Goal: Task Accomplishment & Management: Manage account settings

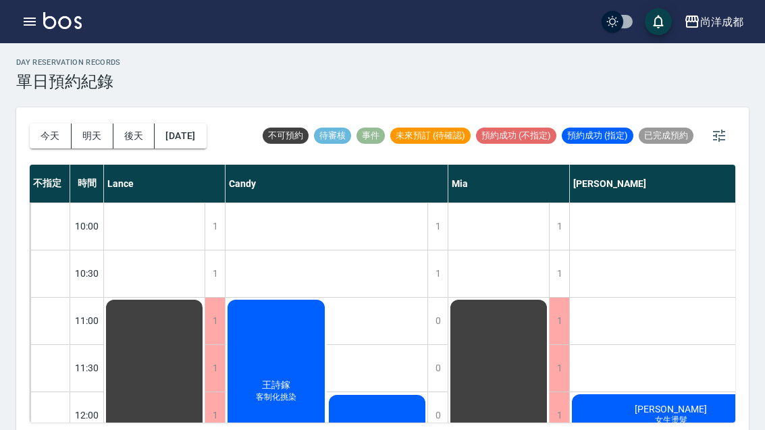
scroll to position [0, 77]
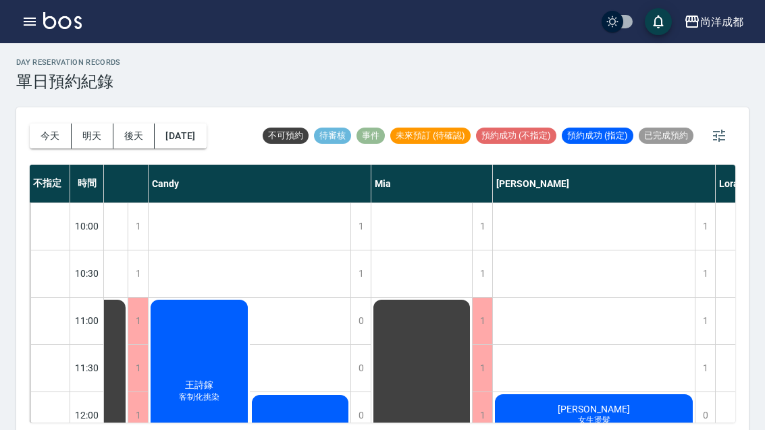
click at [54, 132] on button "今天" at bounding box center [51, 136] width 42 height 25
click at [53, 132] on button "今天" at bounding box center [51, 136] width 42 height 25
click at [59, 135] on button "今天" at bounding box center [51, 136] width 42 height 25
click at [58, 134] on button "今天" at bounding box center [51, 136] width 42 height 25
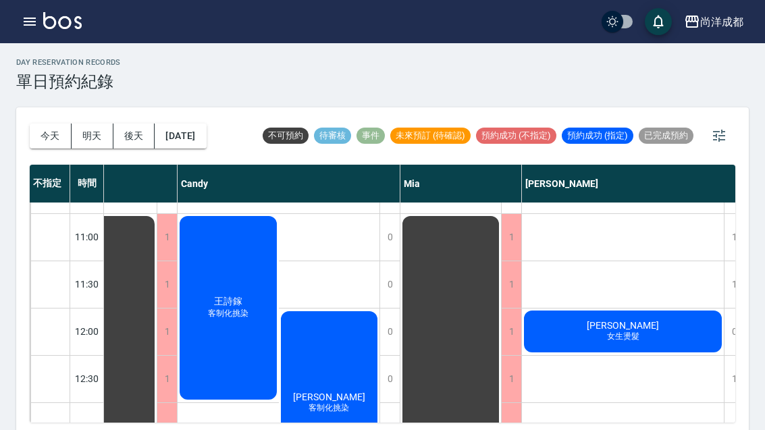
scroll to position [76, 53]
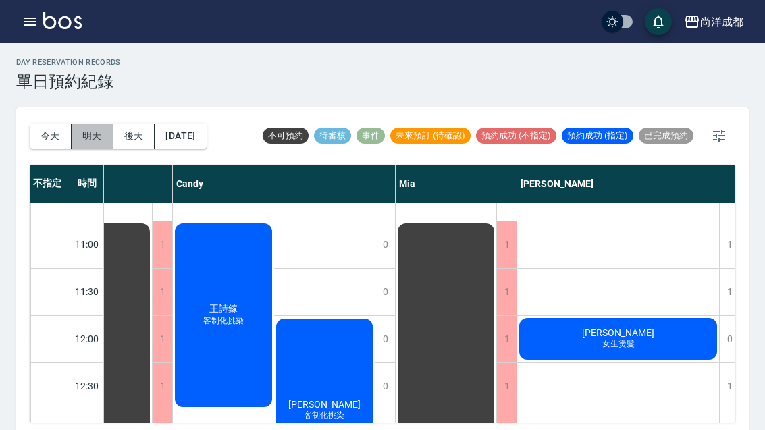
click at [99, 141] on button "明天" at bounding box center [93, 136] width 42 height 25
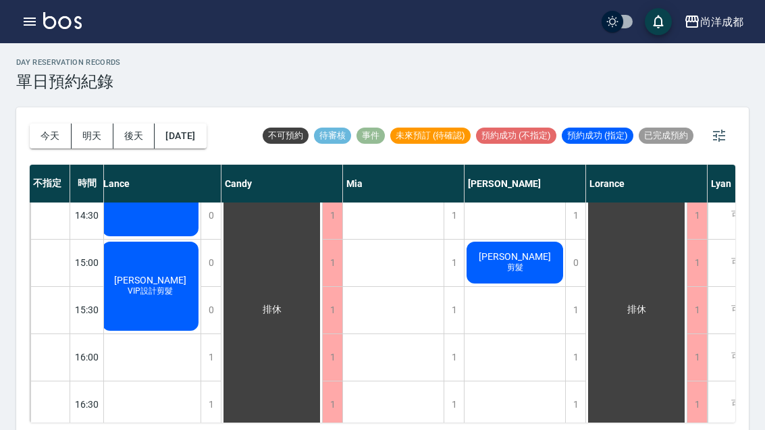
scroll to position [437, 4]
click at [579, 310] on div "1" at bounding box center [575, 309] width 20 height 47
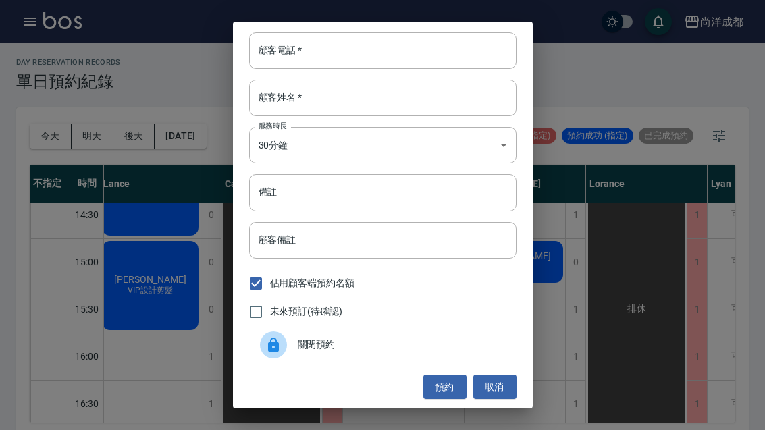
click at [402, 56] on input "顧客電話   *" at bounding box center [382, 50] width 267 height 36
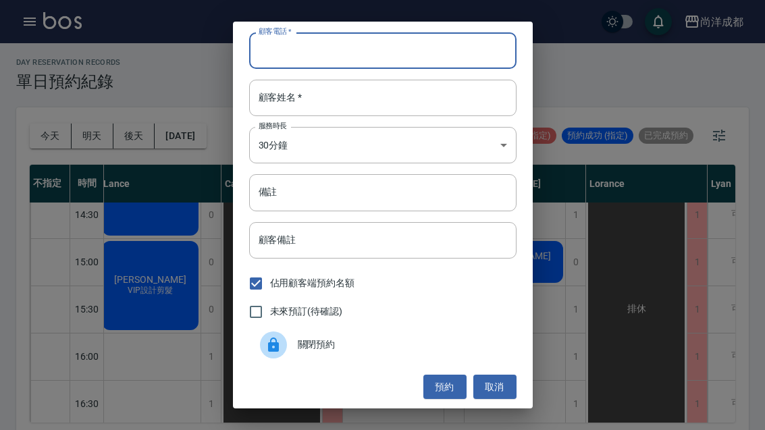
scroll to position [1, 0]
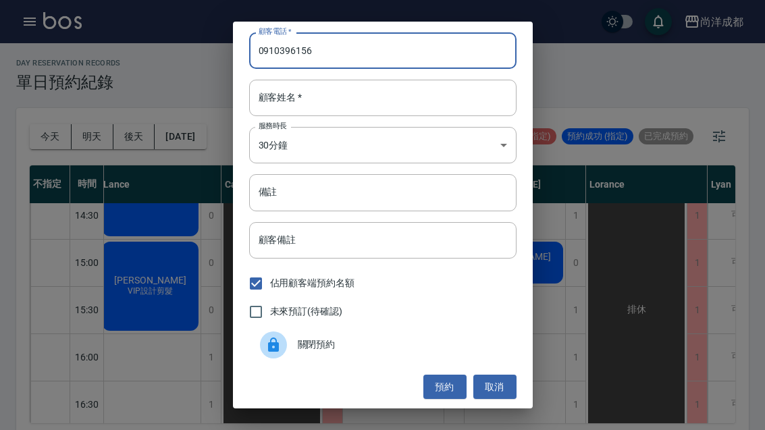
type input "0910396156"
click at [368, 104] on input "顧客姓名   *" at bounding box center [382, 98] width 267 height 36
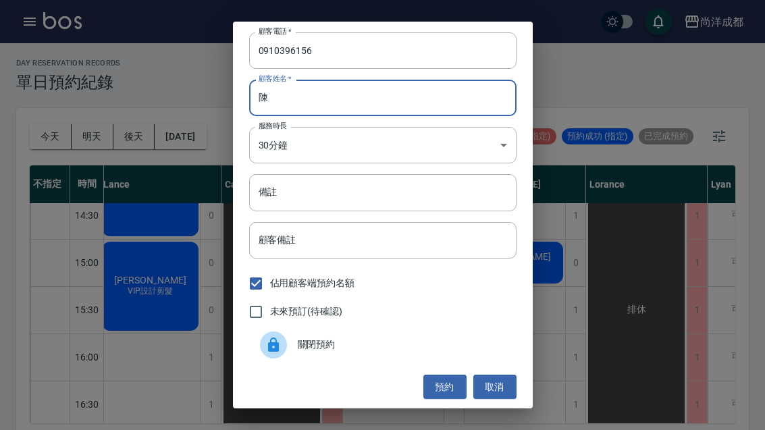
scroll to position [1, 0]
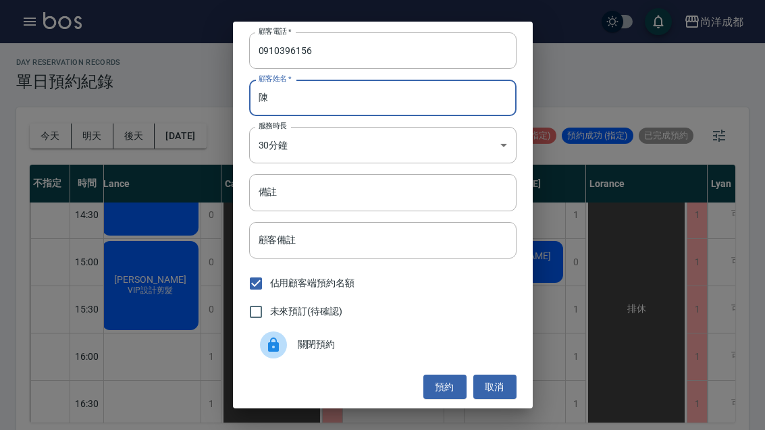
type input "陳"
click at [339, 202] on input "備註" at bounding box center [382, 192] width 267 height 36
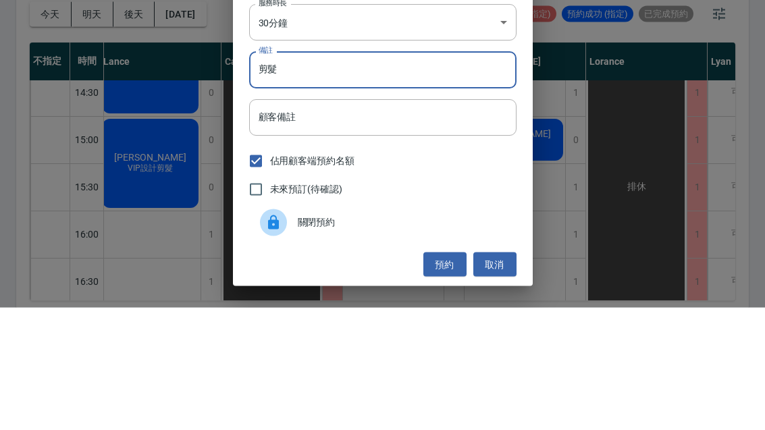
scroll to position [47, 0]
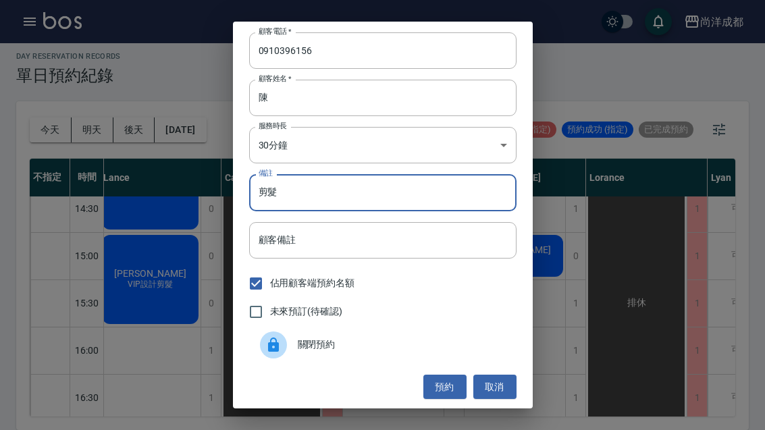
type input "剪髮"
click at [448, 385] on button "預約" at bounding box center [444, 387] width 43 height 25
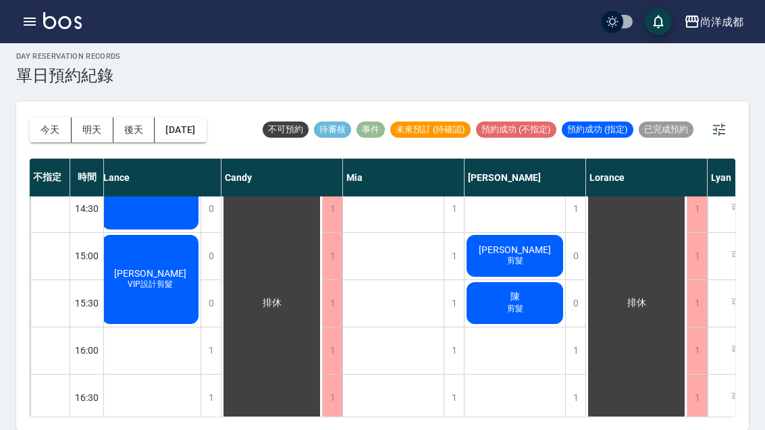
click at [200, 137] on div "陳 剪髮" at bounding box center [150, 43] width 101 height 188
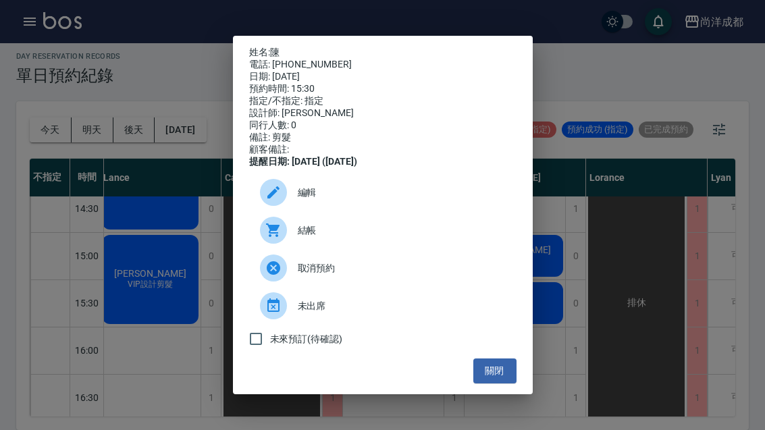
click at [566, 318] on div "姓名: 陳 電話: 0910396156 日期: 2025/08/20 預約時間: 15:30 指定/不指定: 指定 設計師: Benny 同行人數: 0 備…" at bounding box center [382, 215] width 765 height 430
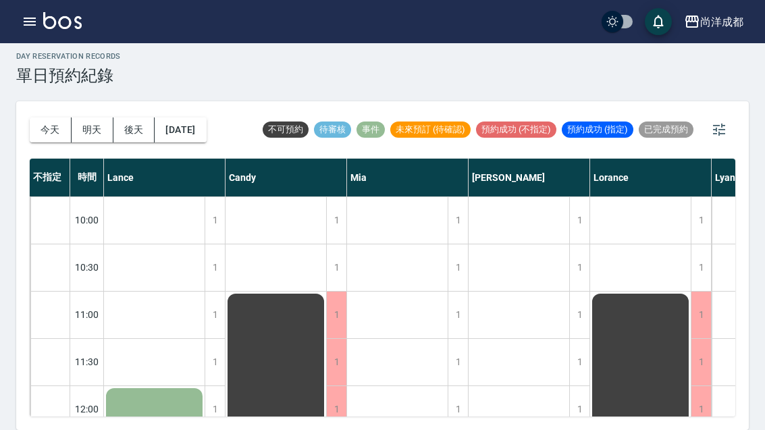
scroll to position [0, 0]
click at [53, 117] on button "今天" at bounding box center [51, 129] width 42 height 25
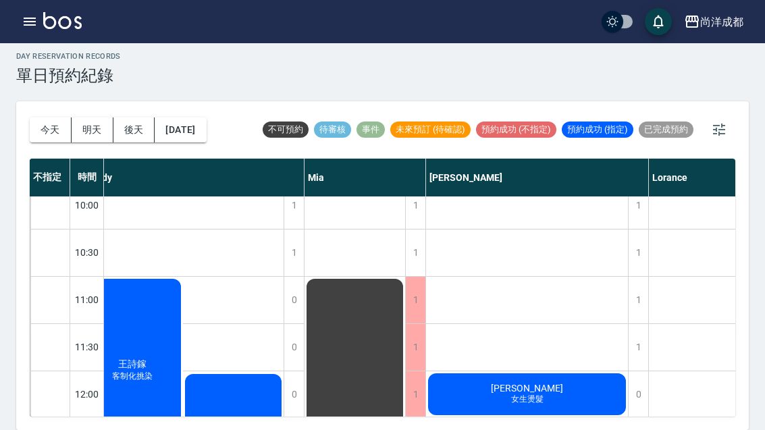
scroll to position [18, 144]
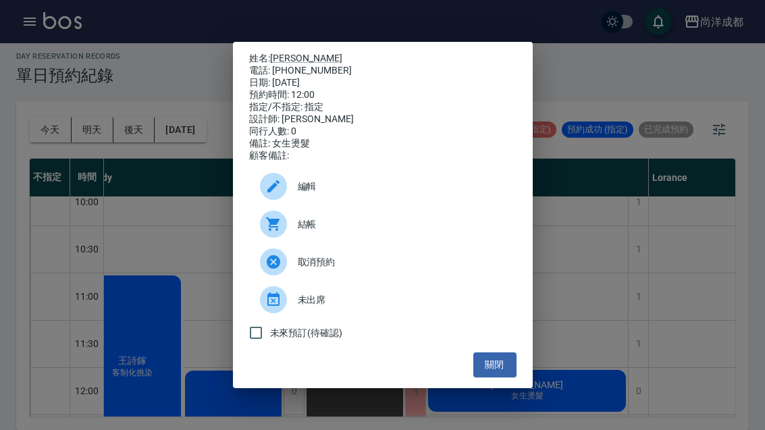
click at [282, 53] on link "林思妤" at bounding box center [306, 58] width 72 height 11
click at [591, 204] on div "姓名: 林思妤 電話: 0953943951 日期: 2025/08/19 預約時間: 12:00 指定/不指定: 指定 設計師: Benny 同行人數: 0…" at bounding box center [382, 215] width 765 height 430
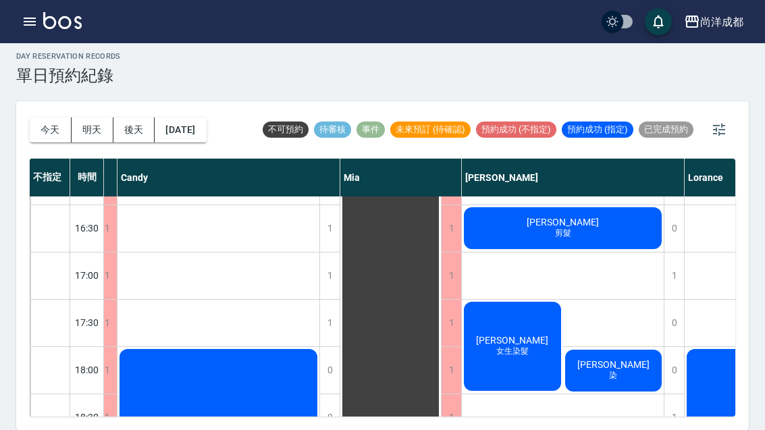
scroll to position [606, 112]
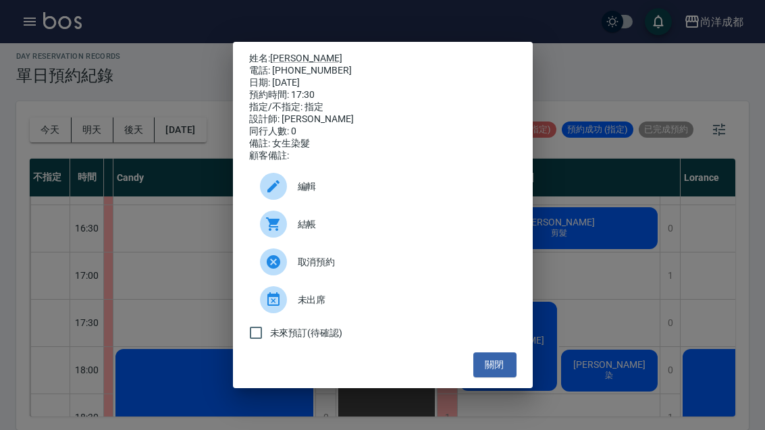
click at [279, 53] on link "張玉青" at bounding box center [306, 58] width 72 height 11
click at [624, 282] on div "姓名: 張玉青 電話: 0933047615 日期: 2025/08/19 預約時間: 17:30 指定/不指定: 指定 設計師: Benny 同行人數: 0…" at bounding box center [382, 215] width 765 height 430
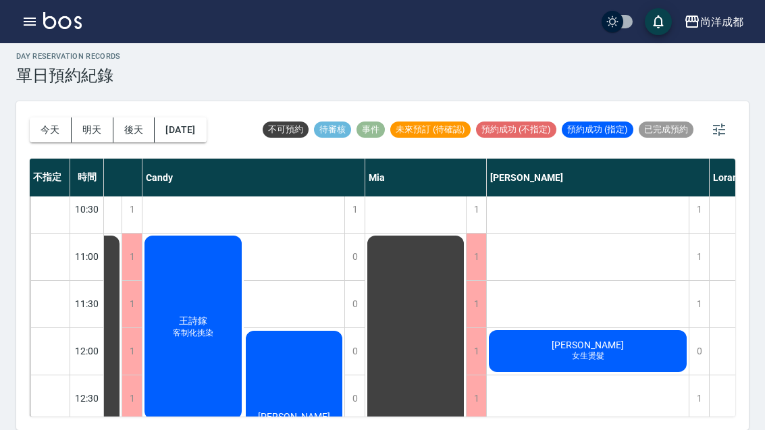
scroll to position [60, 84]
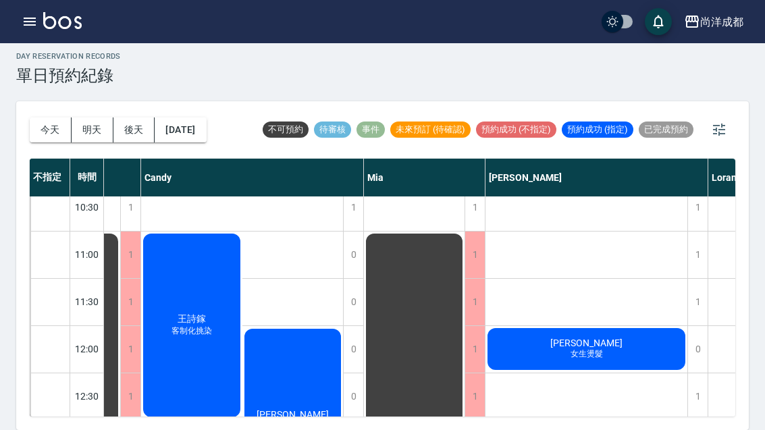
click at [479, 10] on div "尚洋成都 登出" at bounding box center [382, 21] width 765 height 43
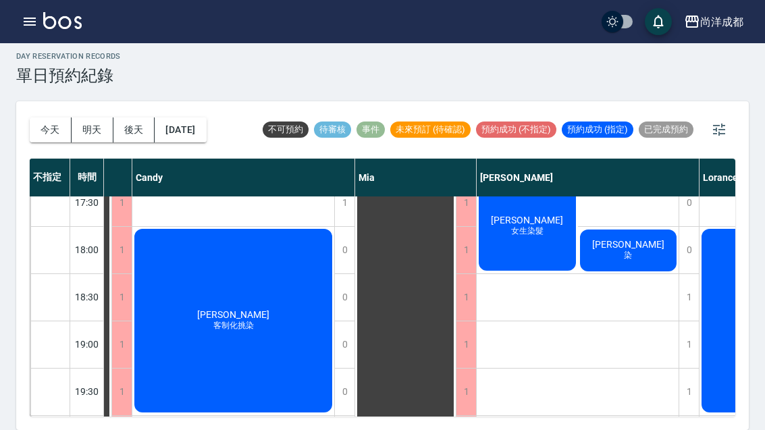
scroll to position [729, 92]
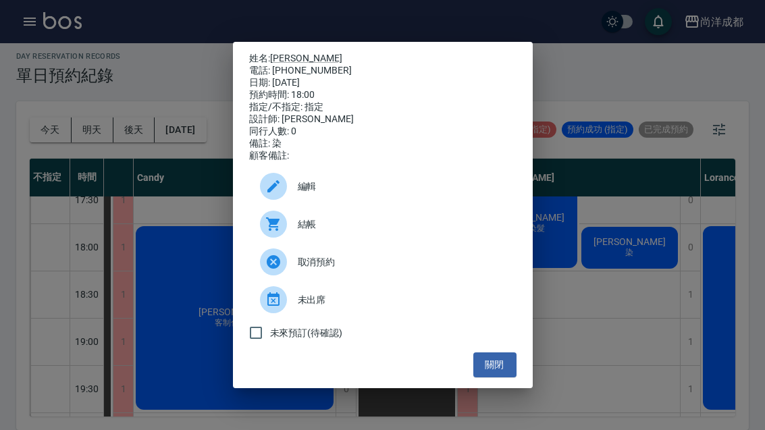
click at [282, 53] on link "陳怡芝" at bounding box center [306, 58] width 72 height 11
click at [169, 62] on div "姓名: 陳怡芝 電話: 0932314813 日期: 2025/08/19 預約時間: 18:00 指定/不指定: 指定 設計師: Benny 同行人數: 0…" at bounding box center [382, 215] width 765 height 430
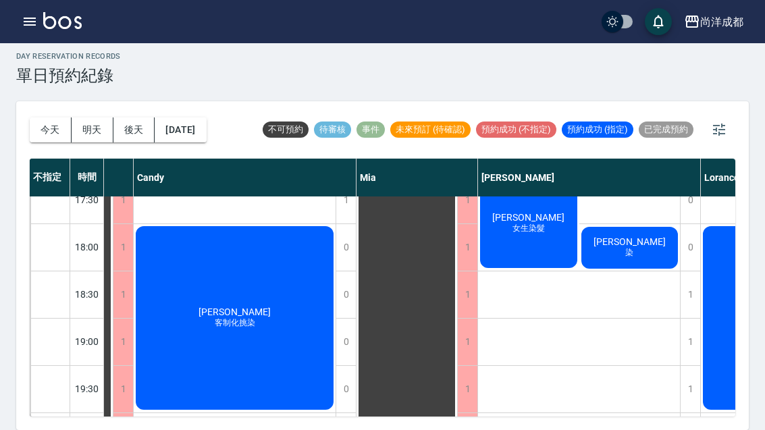
click at [203, 117] on button "2025/08/19" at bounding box center [180, 129] width 51 height 25
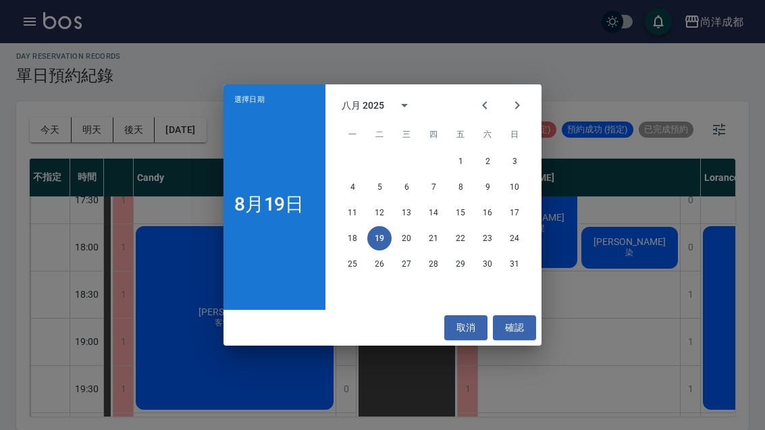
click at [518, 104] on icon "Next month" at bounding box center [517, 105] width 5 height 8
click at [617, 282] on div "選擇日期 8月19日 九月 2025 一 二 三 四 五 六 日 1 2 3 4 5 6 7 8 9 10 11 12 13 14 15 16 17 18 1…" at bounding box center [382, 215] width 765 height 430
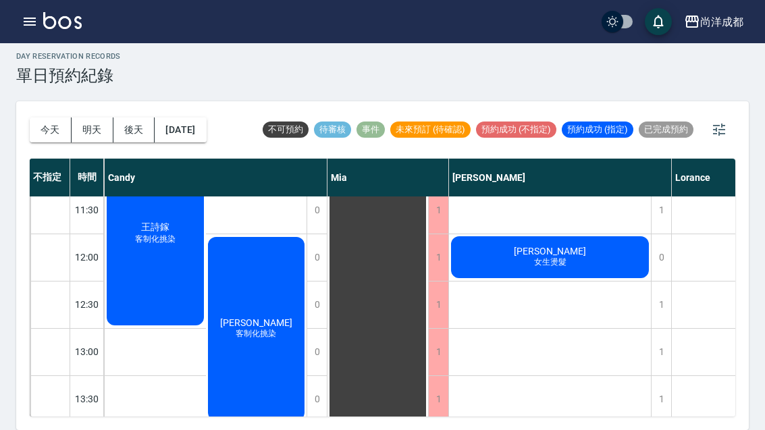
scroll to position [154, 121]
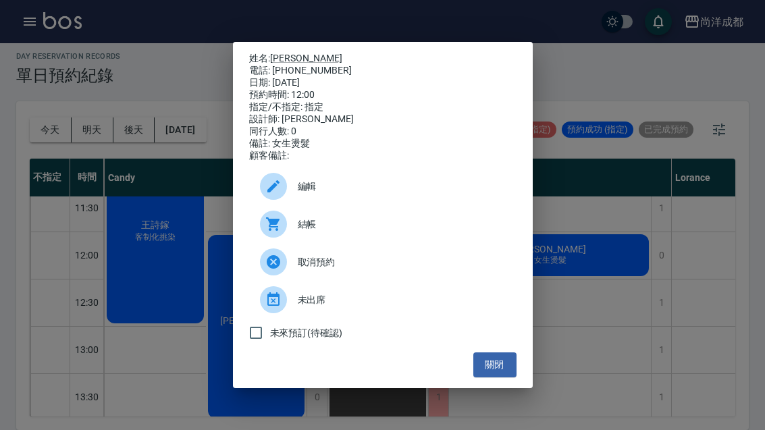
click at [521, 357] on div "姓名: 林思妤 電話: 0953943951 日期: 2025/08/19 預約時間: 12:00 指定/不指定: 指定 設計師: Benny 同行人數: 0…" at bounding box center [383, 215] width 300 height 346
click at [514, 375] on button "關閉" at bounding box center [494, 364] width 43 height 25
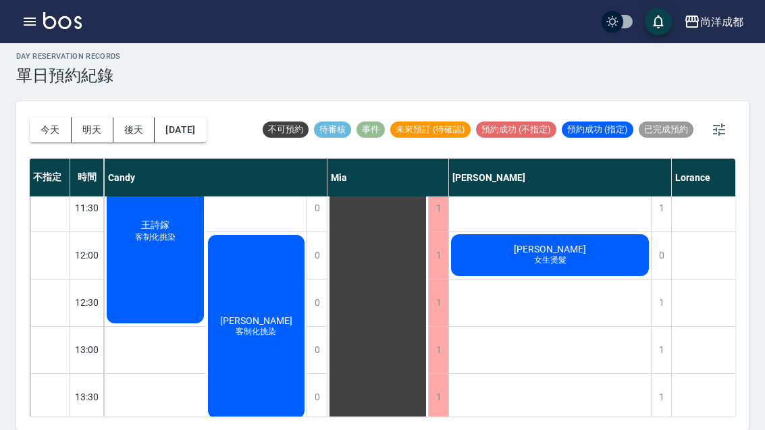
click at [54, 117] on button "今天" at bounding box center [51, 129] width 42 height 25
click at [51, 117] on button "今天" at bounding box center [51, 129] width 42 height 25
click at [50, 117] on button "今天" at bounding box center [51, 129] width 42 height 25
click at [45, 117] on button "今天" at bounding box center [51, 129] width 42 height 25
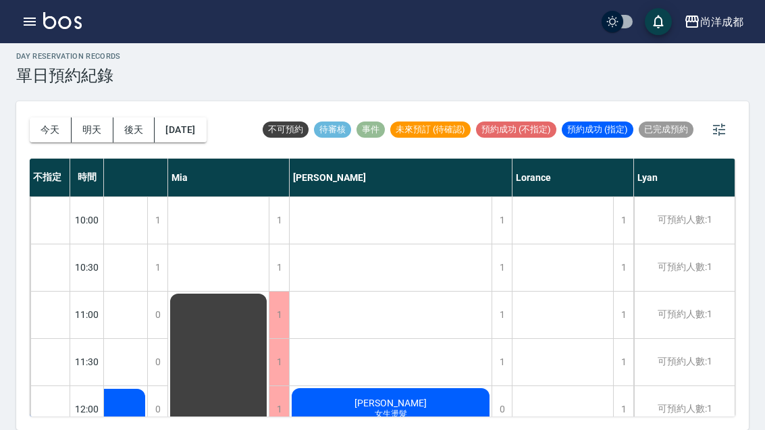
scroll to position [0, 280]
click at [177, 117] on button "2025/08/19" at bounding box center [180, 129] width 51 height 25
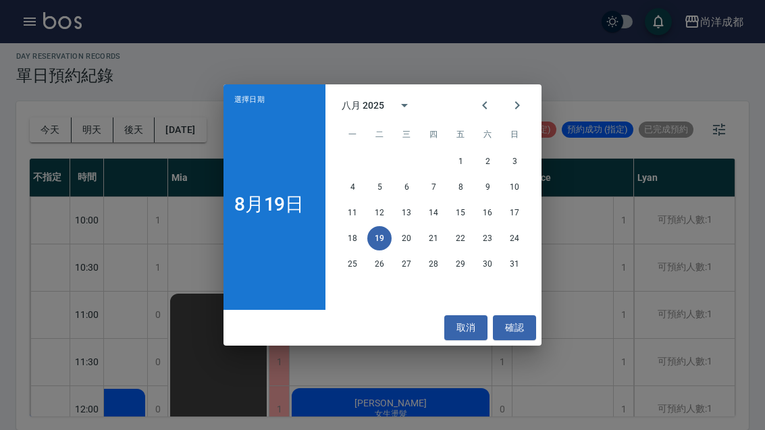
click at [356, 238] on button "18" at bounding box center [352, 238] width 24 height 24
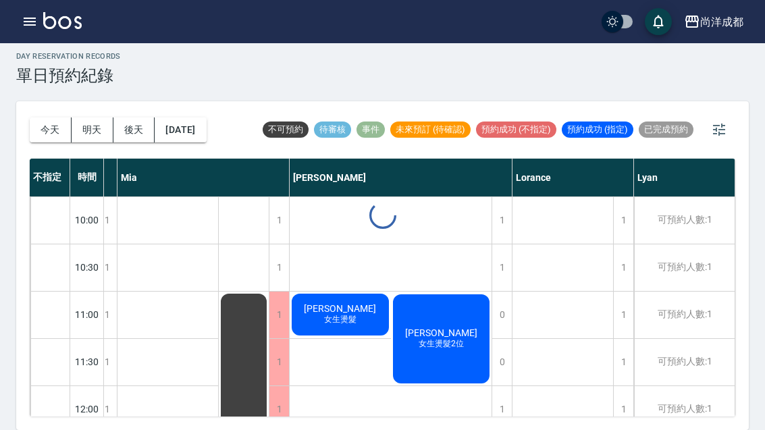
scroll to position [0, 230]
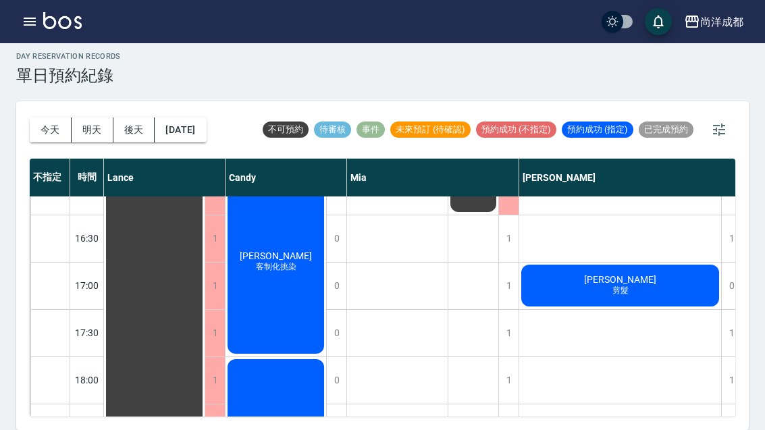
click at [52, 117] on button "今天" at bounding box center [51, 129] width 42 height 25
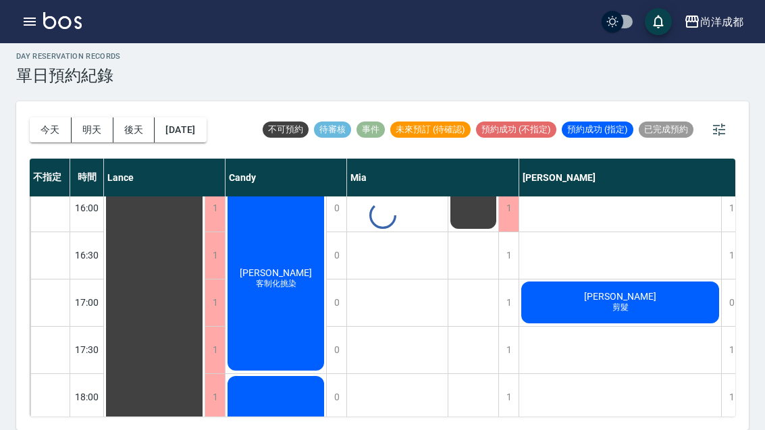
click at [52, 83] on div at bounding box center [382, 215] width 765 height 430
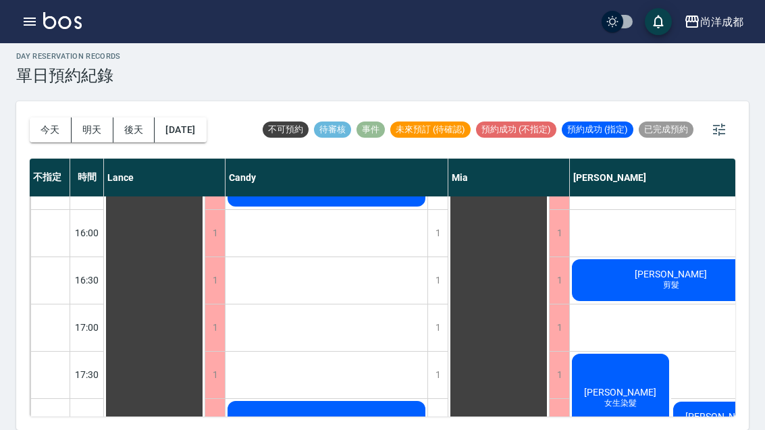
click at [57, 117] on button "今天" at bounding box center [51, 129] width 42 height 25
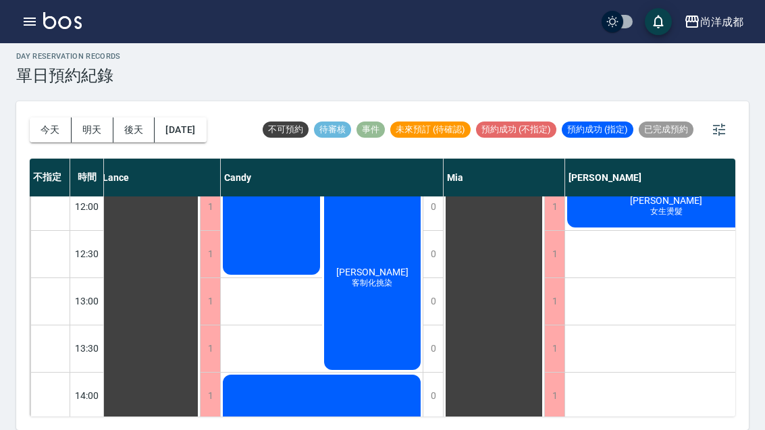
scroll to position [197, 5]
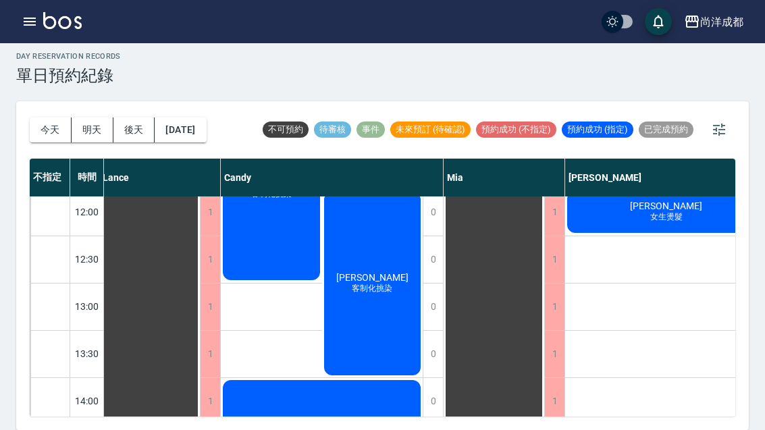
click at [36, 117] on button "今天" at bounding box center [51, 129] width 42 height 25
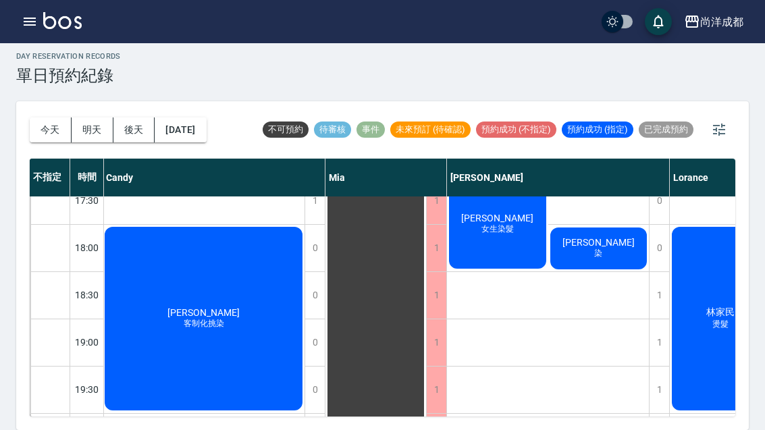
scroll to position [22, 0]
click at [194, 122] on button "2025/08/19" at bounding box center [180, 129] width 51 height 25
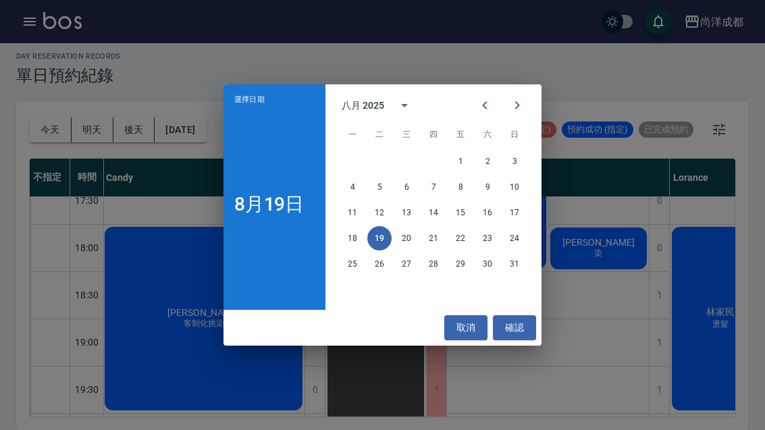
click at [529, 102] on button "Next month" at bounding box center [517, 105] width 32 height 32
click at [516, 153] on button "7" at bounding box center [514, 161] width 24 height 24
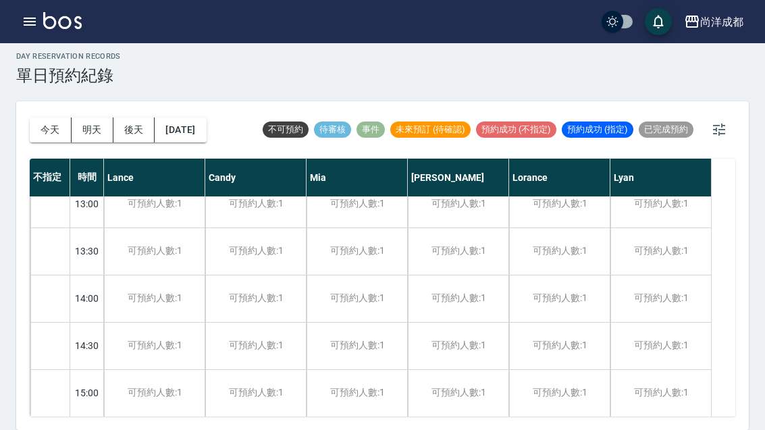
scroll to position [281, 0]
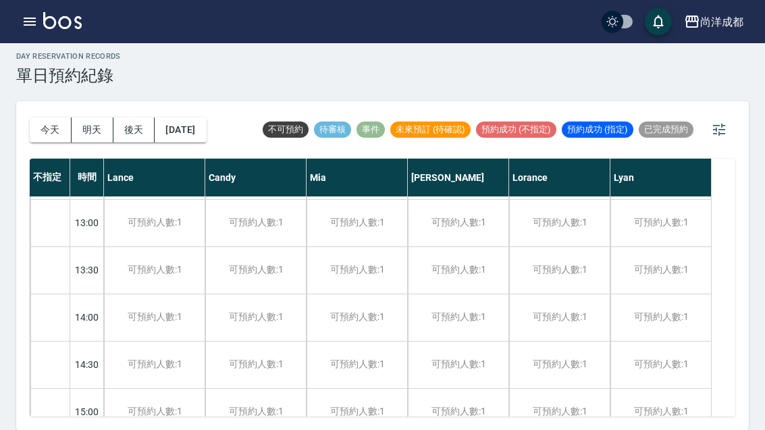
click at [466, 404] on div "可預約人數:1" at bounding box center [458, 412] width 101 height 47
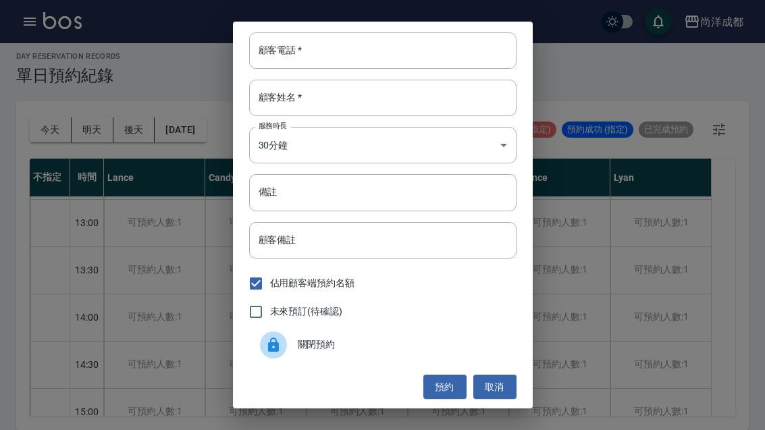
click at [359, 52] on input "顧客電話   *" at bounding box center [382, 50] width 267 height 36
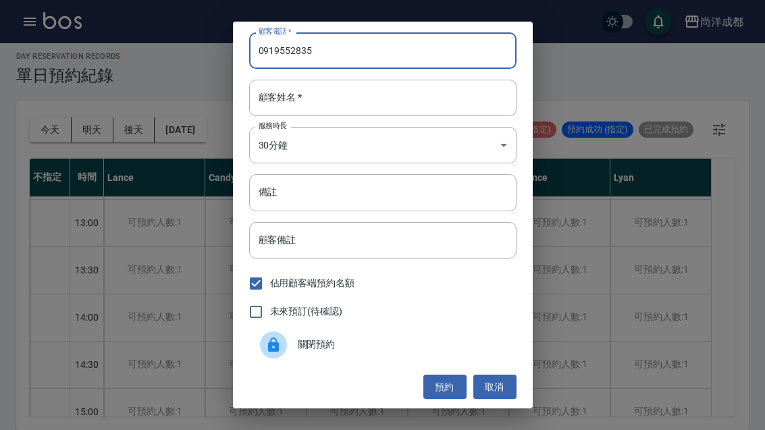
type input "0919552835"
click at [344, 100] on input "顧客姓名   *" at bounding box center [382, 98] width 267 height 36
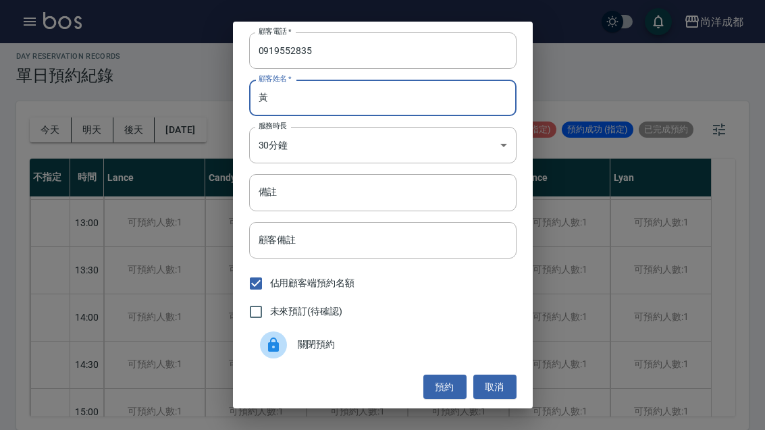
type input "黃"
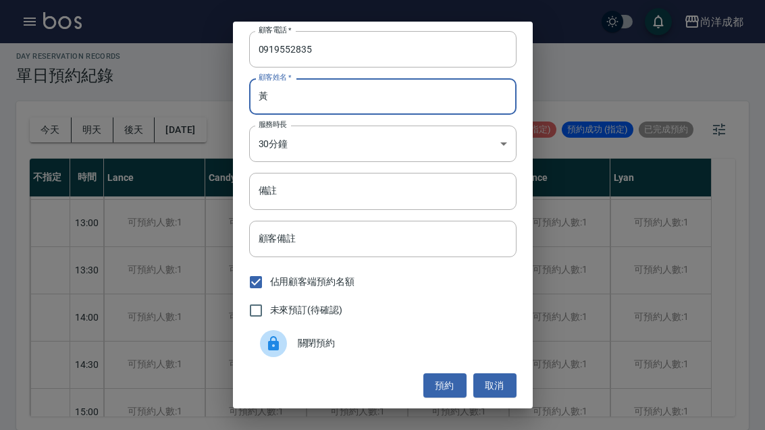
scroll to position [1, 0]
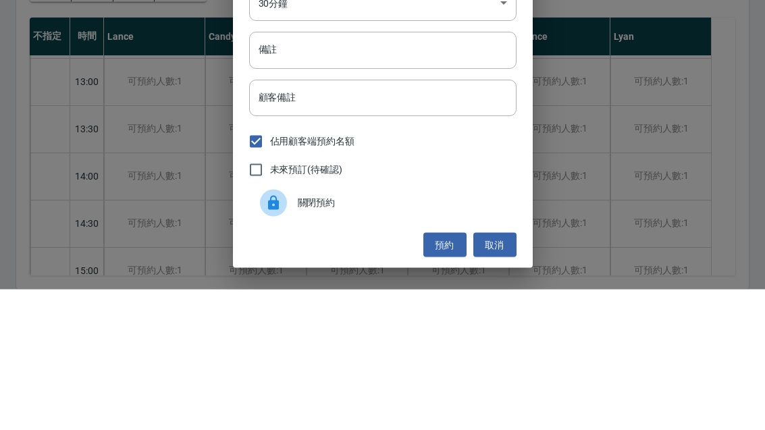
click at [269, 173] on div "備註 備註" at bounding box center [382, 191] width 267 height 36
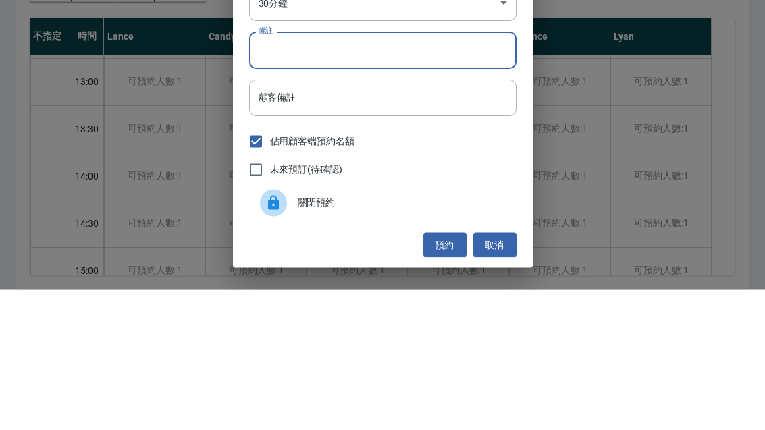
type input "ㄔ"
type input "ㄐ"
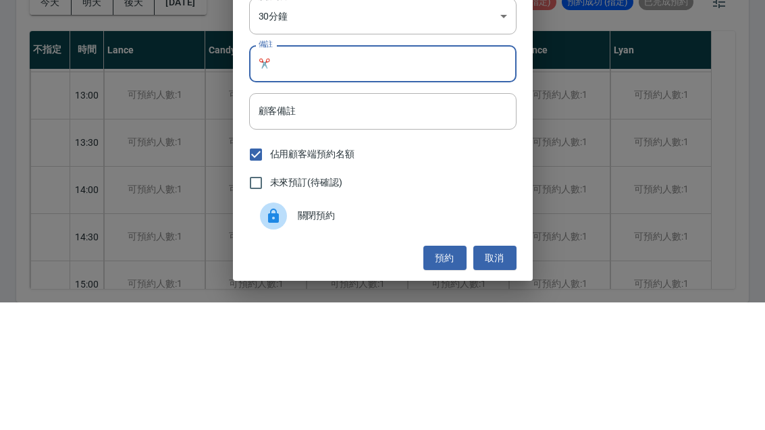
scroll to position [47, 0]
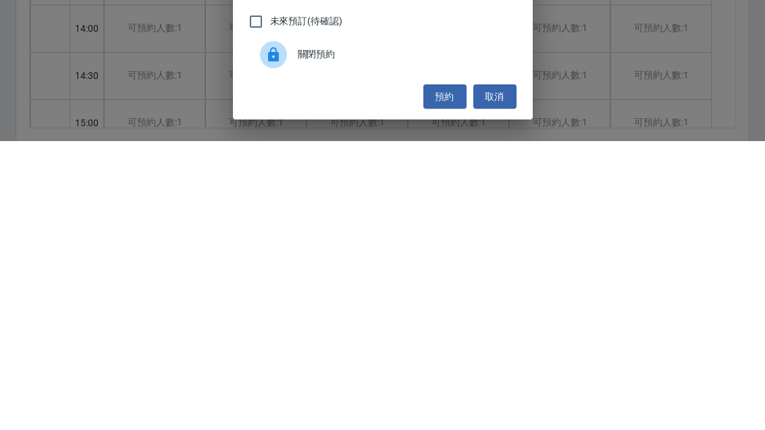
type input "✂️"
click at [437, 373] on button "預約" at bounding box center [444, 385] width 43 height 25
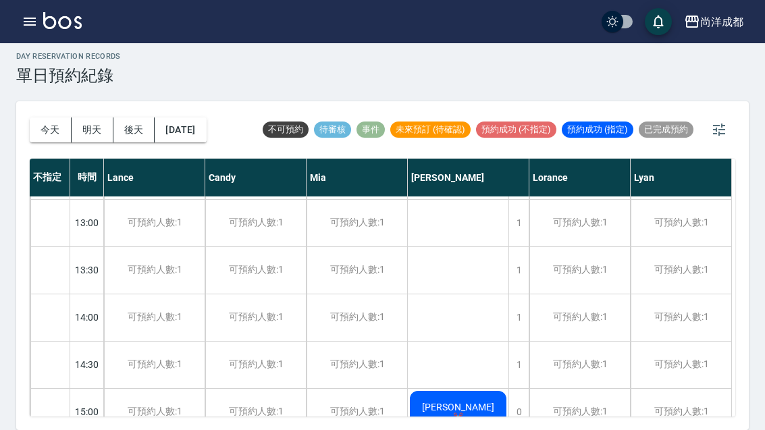
click at [200, 117] on button "2025/09/07" at bounding box center [180, 129] width 51 height 25
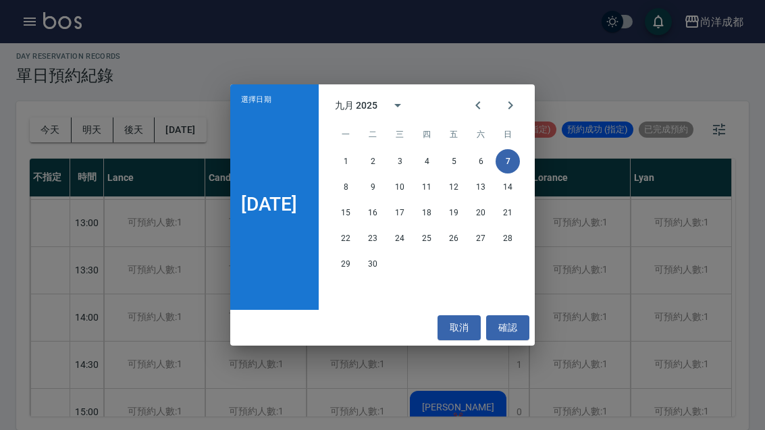
click at [516, 190] on button "14" at bounding box center [508, 187] width 24 height 24
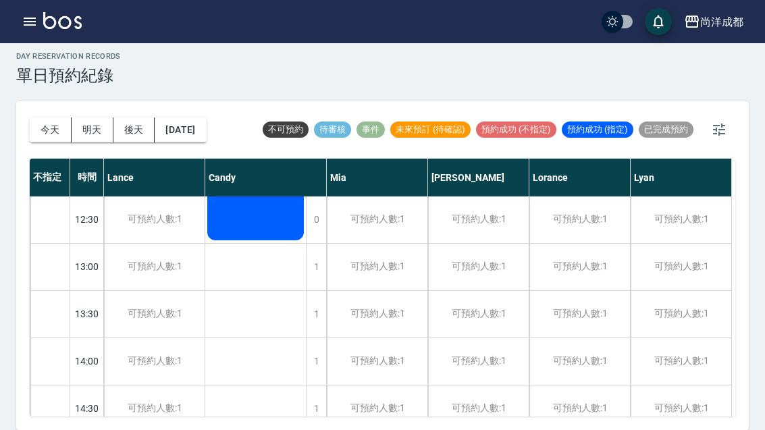
scroll to position [232, 0]
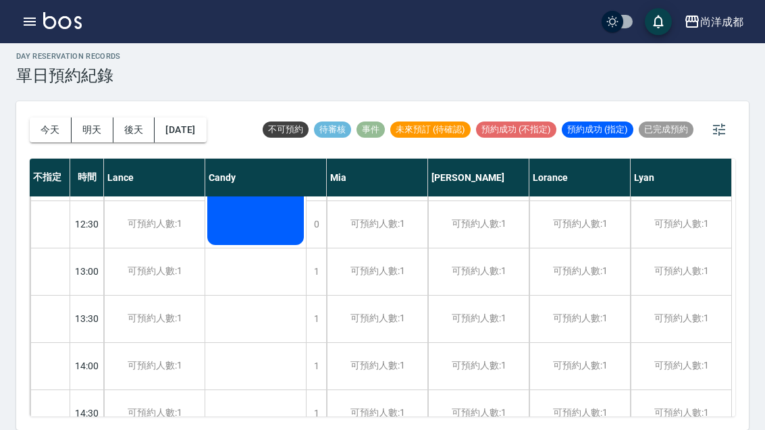
click at [483, 248] on div "可預約人數:1" at bounding box center [478, 271] width 101 height 47
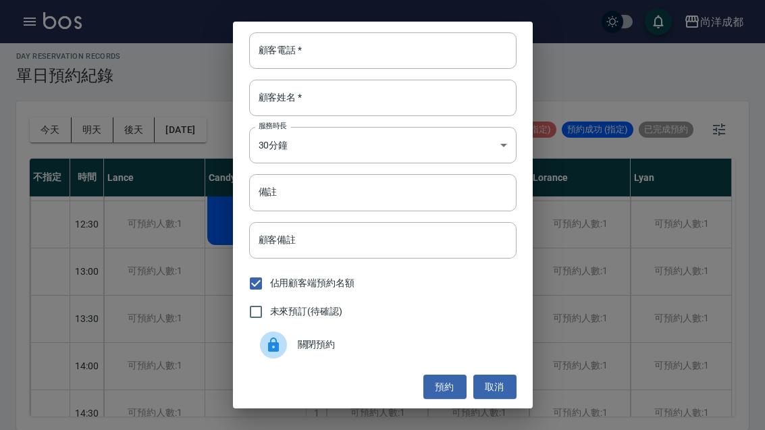
click at [343, 49] on input "顧客電話   *" at bounding box center [382, 50] width 267 height 36
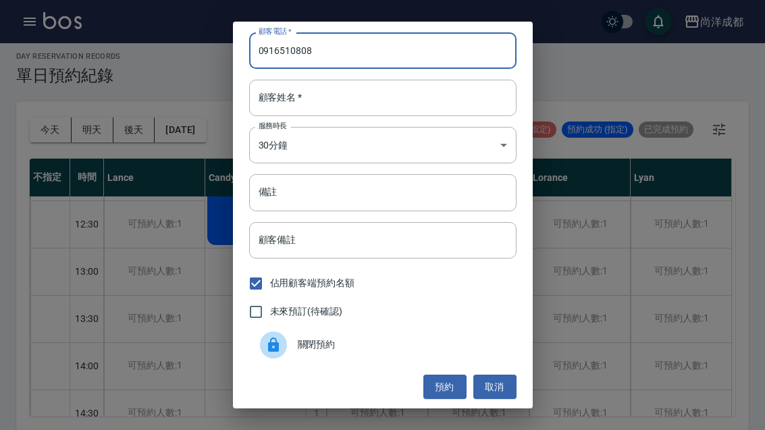
type input "0916510808"
click at [342, 102] on input "顧客姓名   *" at bounding box center [382, 98] width 267 height 36
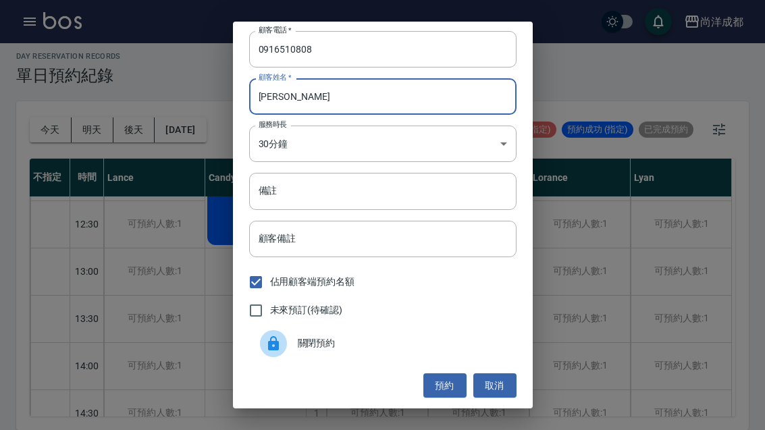
scroll to position [1, 0]
type input "李"
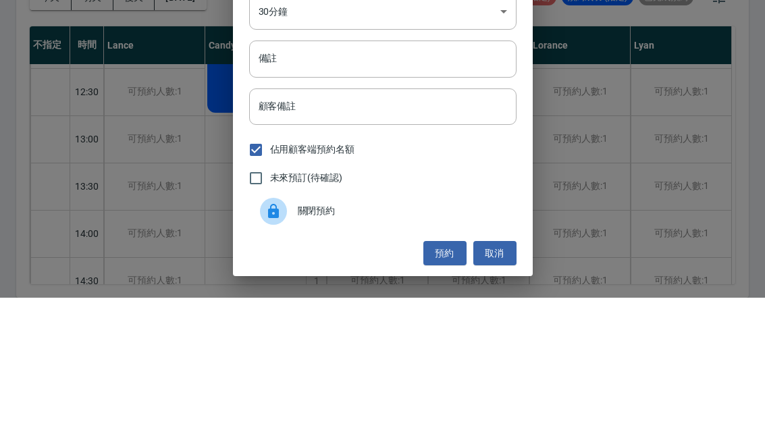
click at [324, 173] on input "備註" at bounding box center [382, 191] width 267 height 36
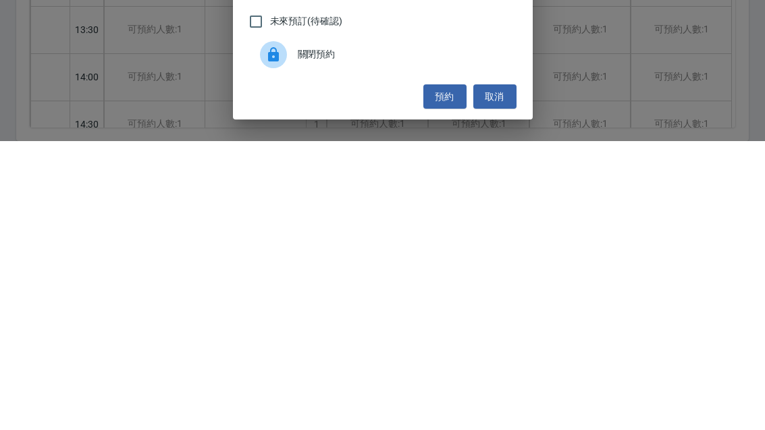
type input "✂️"
click at [443, 373] on button "預約" at bounding box center [444, 385] width 43 height 25
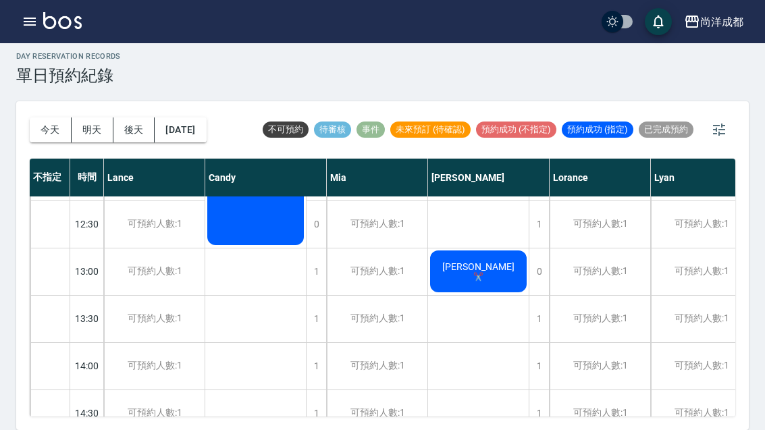
click at [43, 117] on button "今天" at bounding box center [51, 129] width 42 height 25
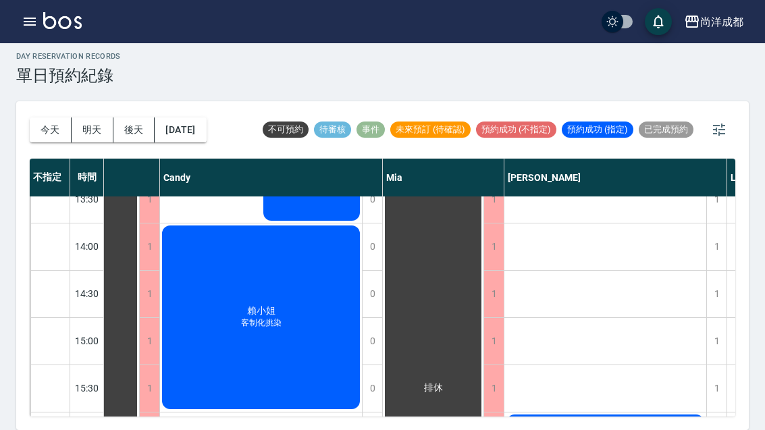
scroll to position [354, 65]
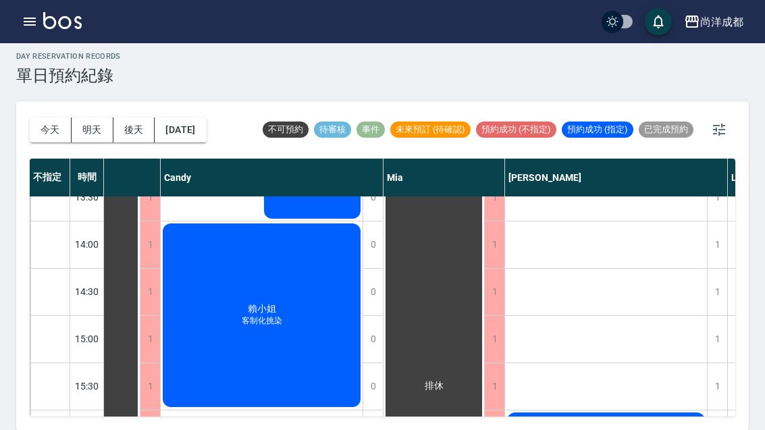
click at [178, 117] on button "2025/08/19" at bounding box center [180, 129] width 51 height 25
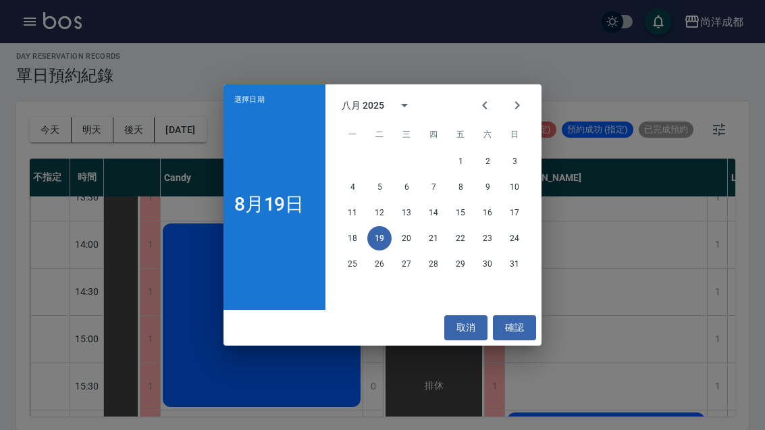
click at [499, 243] on button "23" at bounding box center [487, 238] width 24 height 24
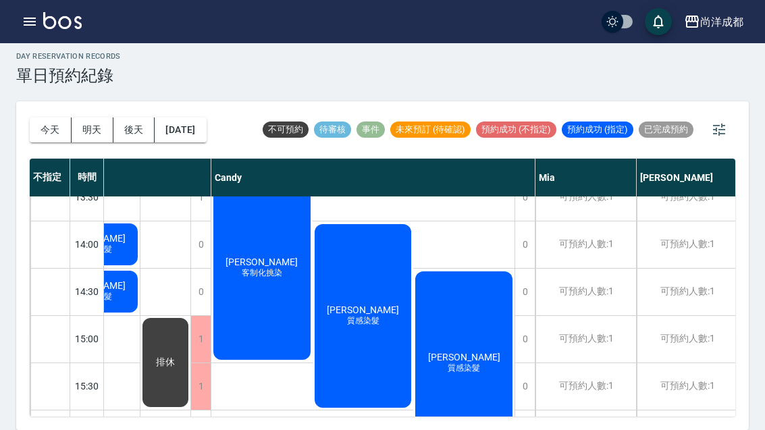
click at [244, 425] on div "今天 明天 後天 2025/08/23 不可預約 待審核 事件 未來預訂 (待確認) 預約成功 (不指定) 預約成功 (指定) 已完成預約 不指定 時間 La…" at bounding box center [382, 265] width 732 height 329
click at [194, 117] on button "2025/08/23" at bounding box center [180, 129] width 51 height 25
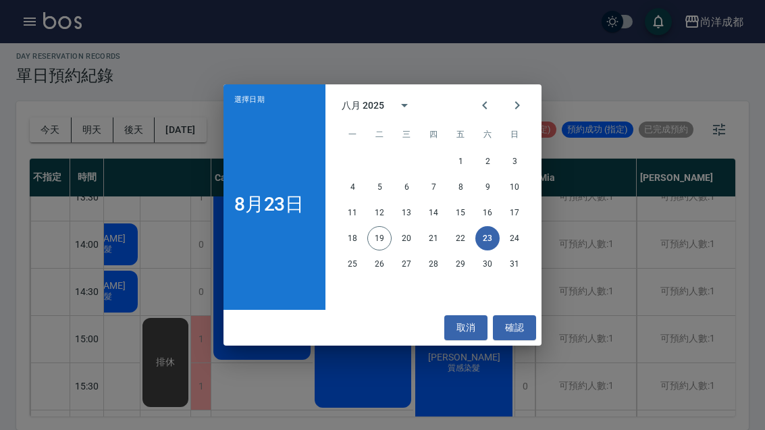
click at [514, 247] on button "24" at bounding box center [514, 238] width 24 height 24
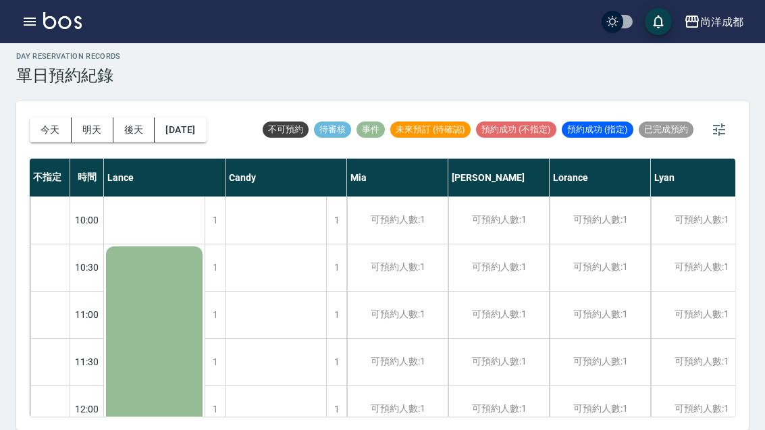
scroll to position [-6, -1]
click at [190, 117] on button "2025/08/24" at bounding box center [180, 129] width 51 height 25
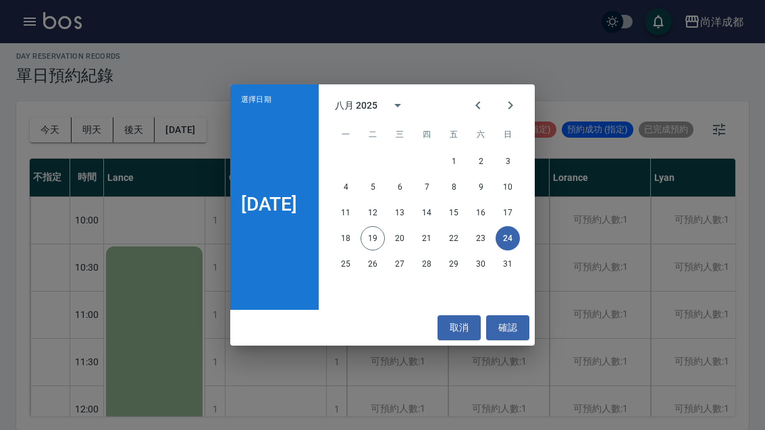
scroll to position [0, 0]
click at [503, 325] on button "確認" at bounding box center [507, 327] width 43 height 25
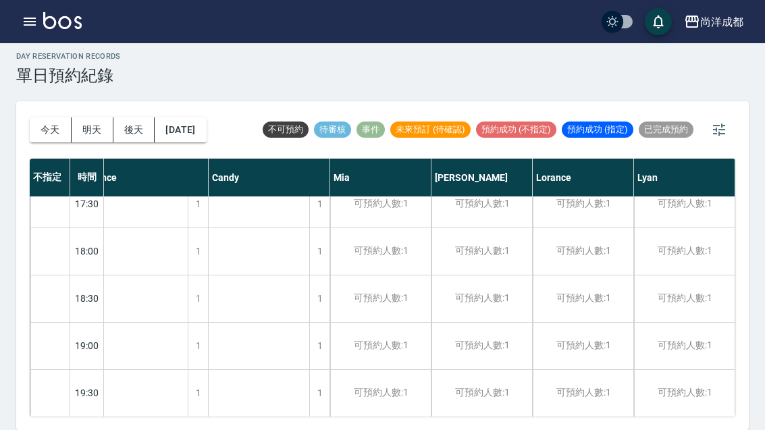
scroll to position [725, 17]
click at [477, 228] on div "可預約人數:1" at bounding box center [481, 251] width 101 height 47
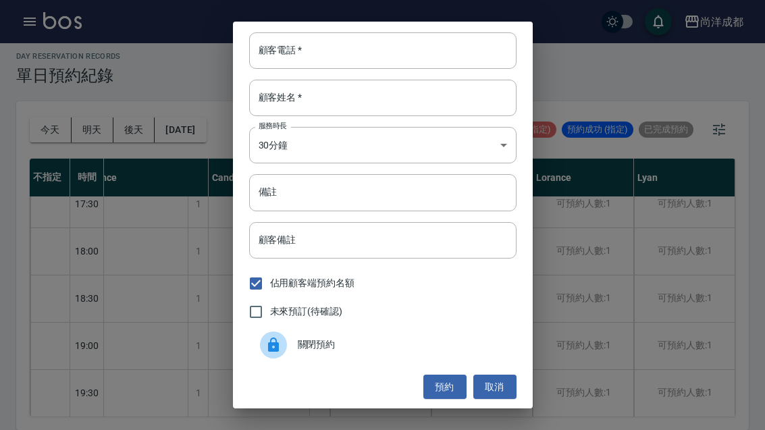
click at [508, 391] on button "取消" at bounding box center [494, 387] width 43 height 25
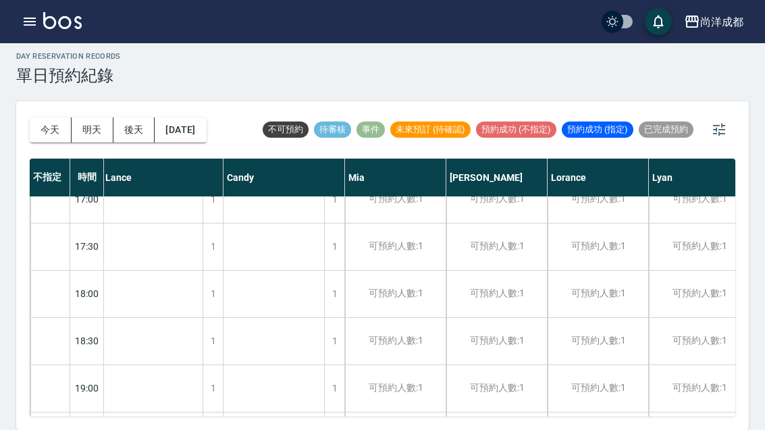
scroll to position [678, 3]
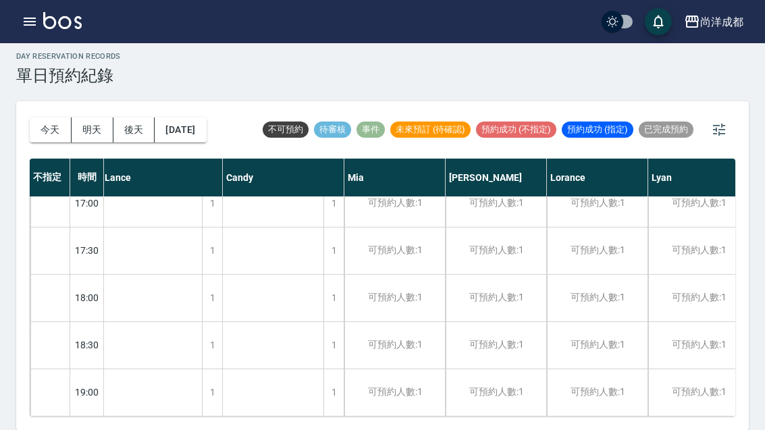
click at [578, 275] on div "可預約人數:1" at bounding box center [597, 298] width 101 height 47
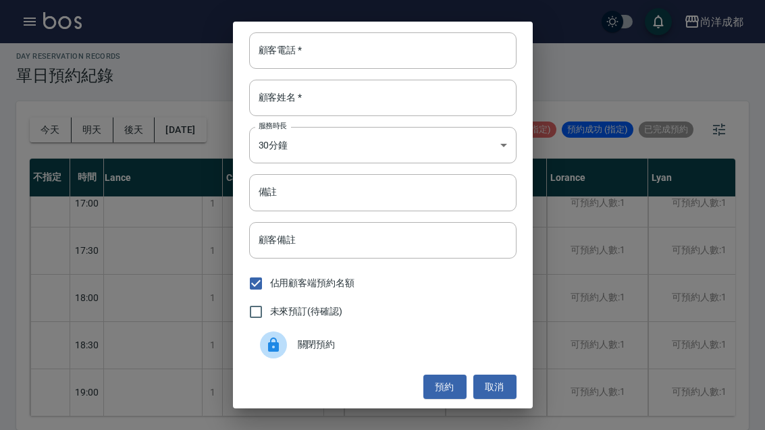
click at [271, 57] on input "顧客電話   *" at bounding box center [382, 50] width 267 height 36
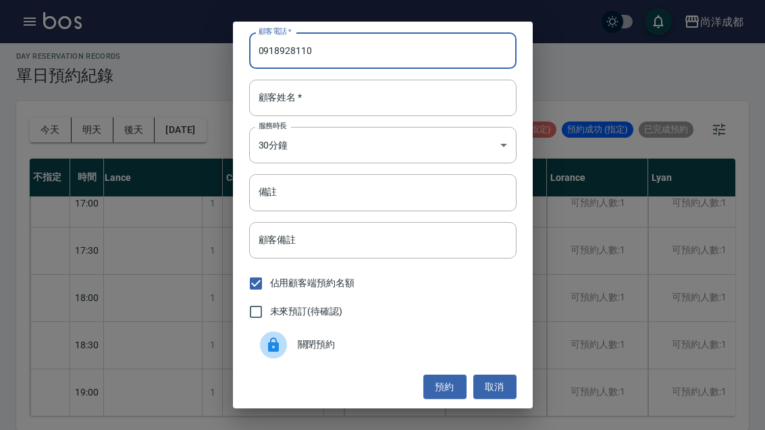
type input "0918928110"
click at [269, 95] on div "顧客姓名   * 顧客姓名   *" at bounding box center [382, 98] width 267 height 36
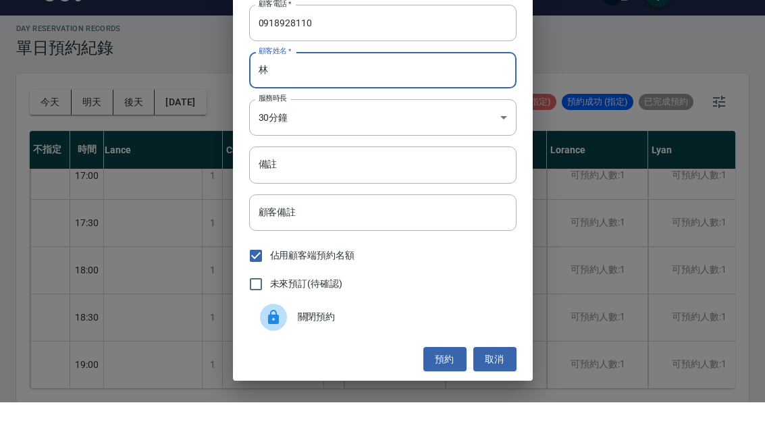
type input "林"
click at [466, 109] on body "尚洋成都 登出 櫃檯作業 打帳單 帳單列表 營業儀表板 高階收支登錄 材料自購登錄 每日結帳 排班表 預約管理 預約管理 單日預約紀錄 單週預約紀錄 報表及分…" at bounding box center [382, 211] width 765 height 437
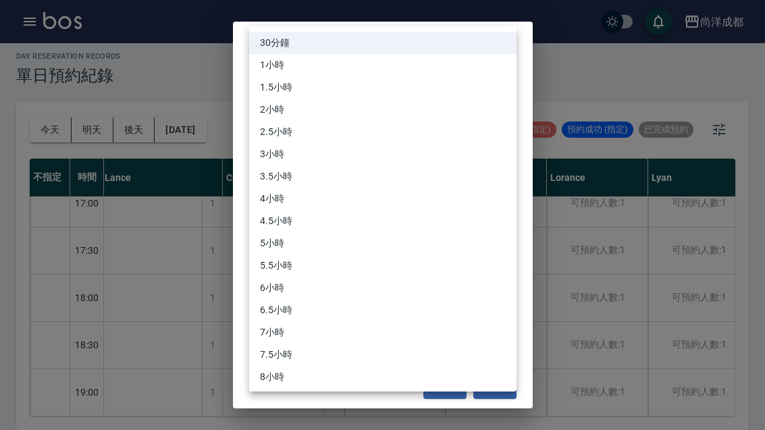
click at [464, 46] on li "30分鐘" at bounding box center [382, 43] width 267 height 22
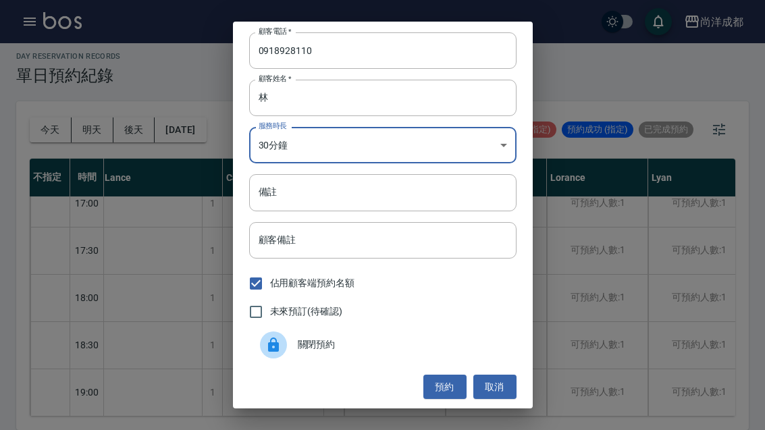
click at [417, 245] on input "顧客備註" at bounding box center [382, 240] width 267 height 36
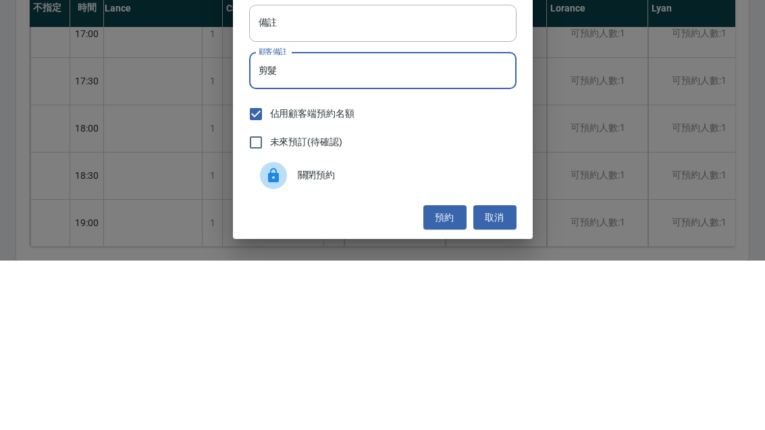
type input "剪"
click at [431, 174] on input "備註" at bounding box center [382, 192] width 267 height 36
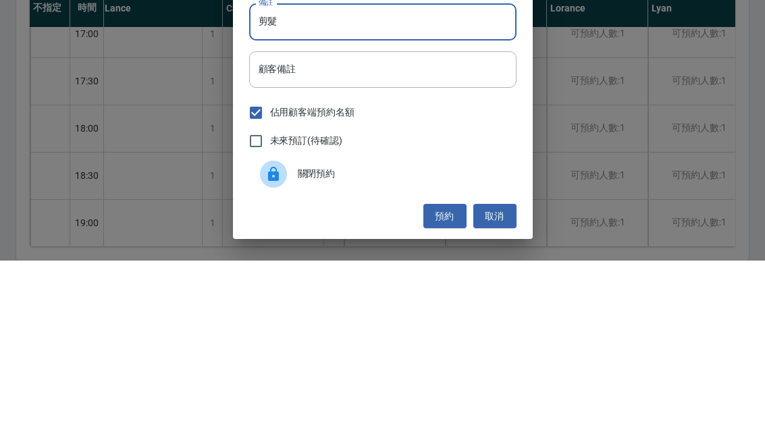
scroll to position [1, 0]
type input "剪髮"
click at [426, 221] on input "顧客備註" at bounding box center [382, 239] width 267 height 36
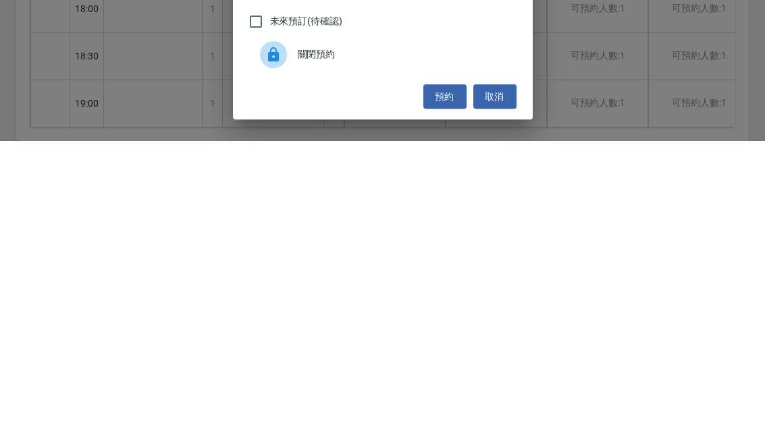
click at [444, 373] on button "預約" at bounding box center [444, 385] width 43 height 25
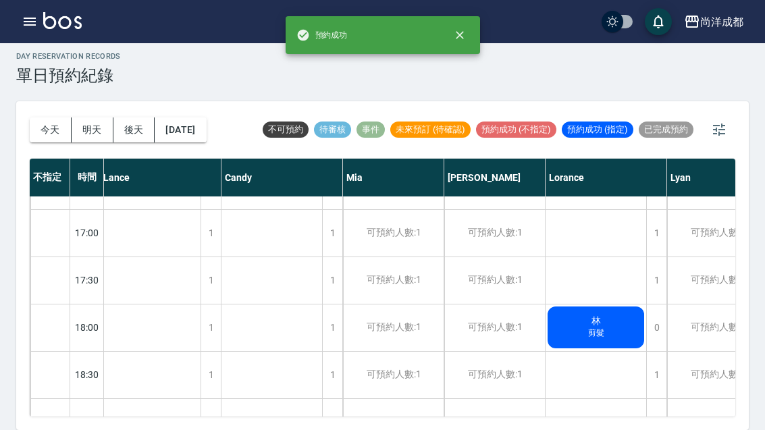
scroll to position [647, 3]
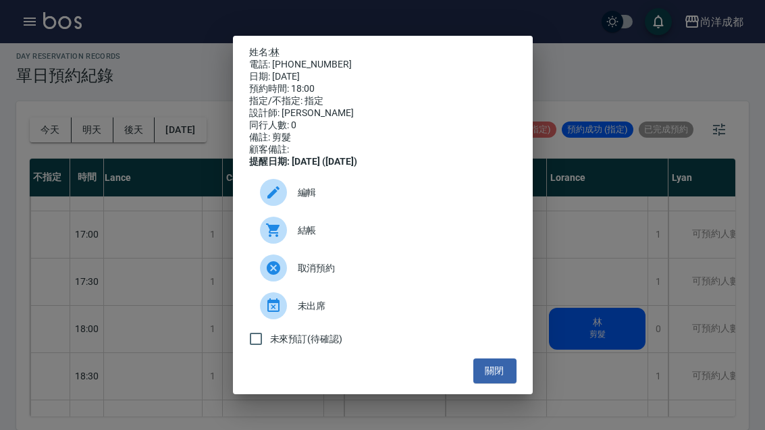
click at [502, 383] on button "關閉" at bounding box center [494, 370] width 43 height 25
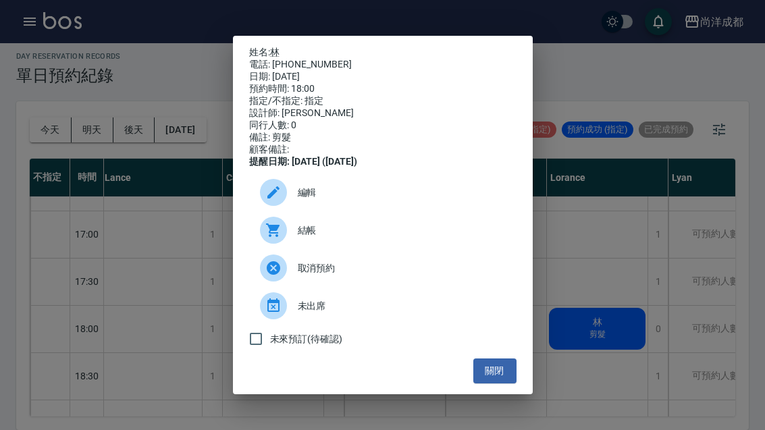
click at [498, 383] on button "關閉" at bounding box center [494, 370] width 43 height 25
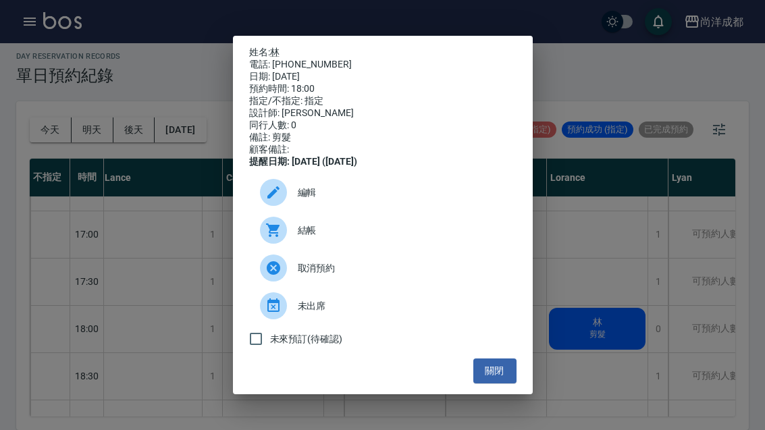
click at [263, 194] on div at bounding box center [279, 192] width 38 height 27
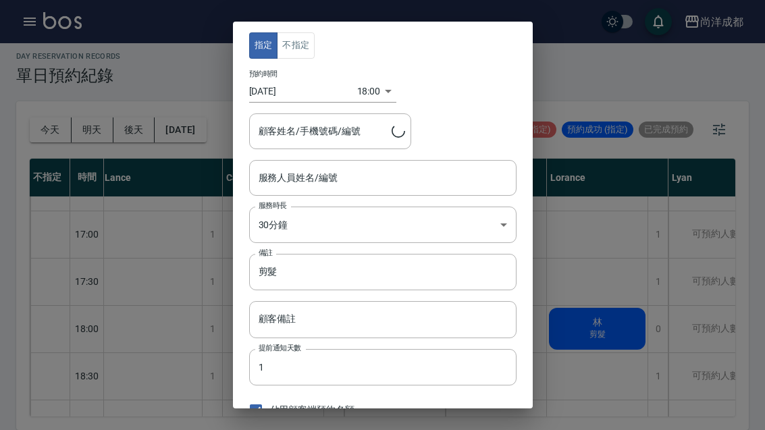
type input "Lorance-03"
type input "林/ 0918928110"
click at [460, 171] on input "Lorance-03" at bounding box center [372, 178] width 235 height 24
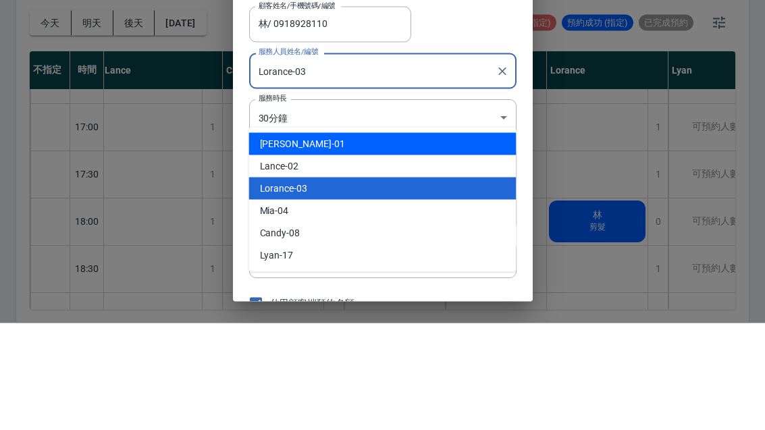
click at [417, 240] on div "Benny -01" at bounding box center [382, 251] width 267 height 22
type input "Benny-01"
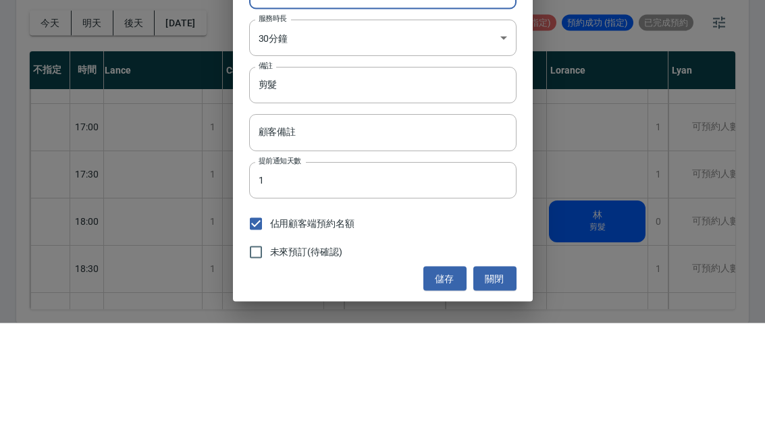
scroll to position [79, 0]
click at [458, 175] on input "剪髮" at bounding box center [382, 193] width 267 height 36
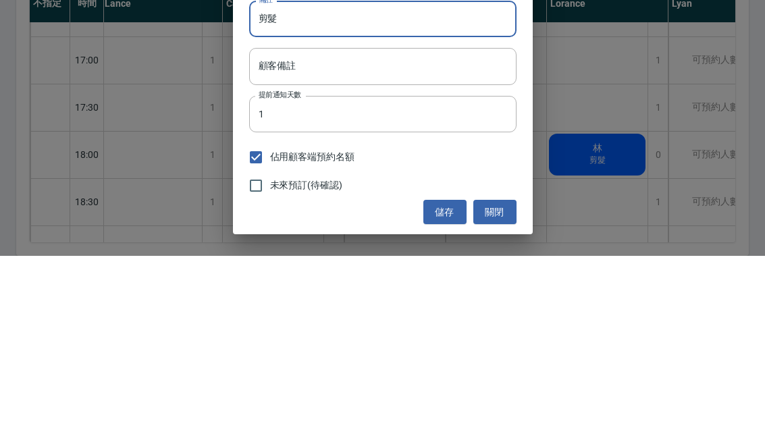
click at [448, 374] on button "儲存" at bounding box center [444, 386] width 43 height 25
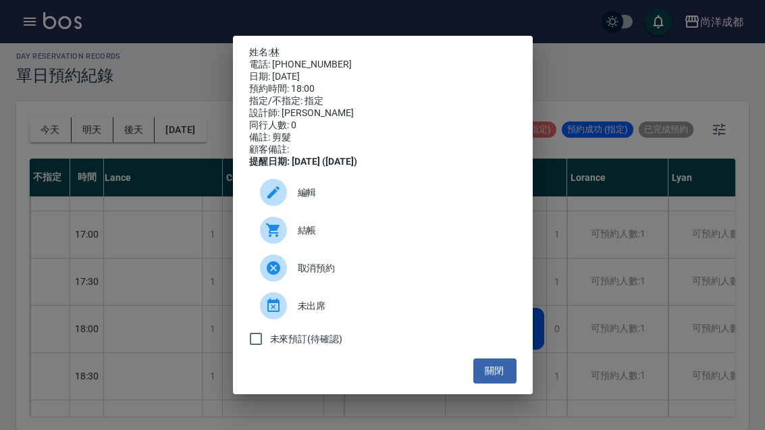
click at [311, 59] on div "電話: 0918928110" at bounding box center [382, 65] width 267 height 12
click at [306, 71] on div "日期: 2025/08/24" at bounding box center [382, 77] width 267 height 12
click at [277, 47] on link "林" at bounding box center [274, 52] width 9 height 11
click at [496, 383] on button "關閉" at bounding box center [494, 370] width 43 height 25
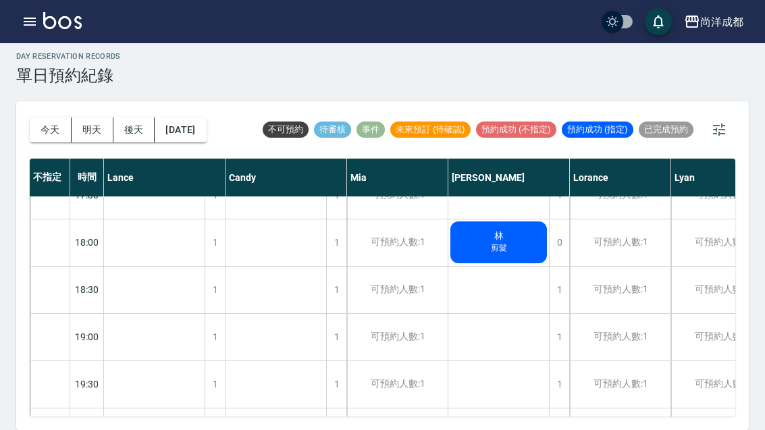
scroll to position [733, 0]
click at [34, 117] on button "今天" at bounding box center [51, 129] width 42 height 25
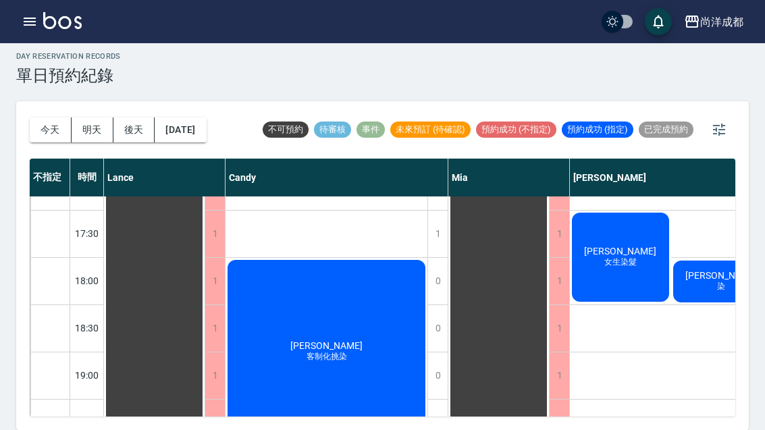
scroll to position [703, 2]
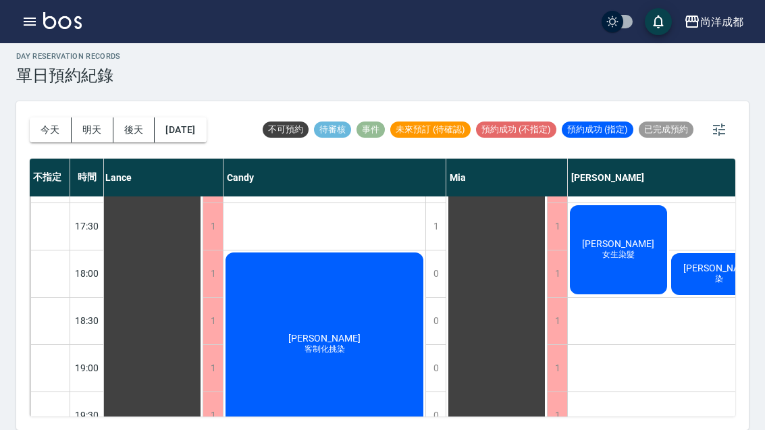
click at [203, 400] on div "排休" at bounding box center [152, 37] width 101 height 897
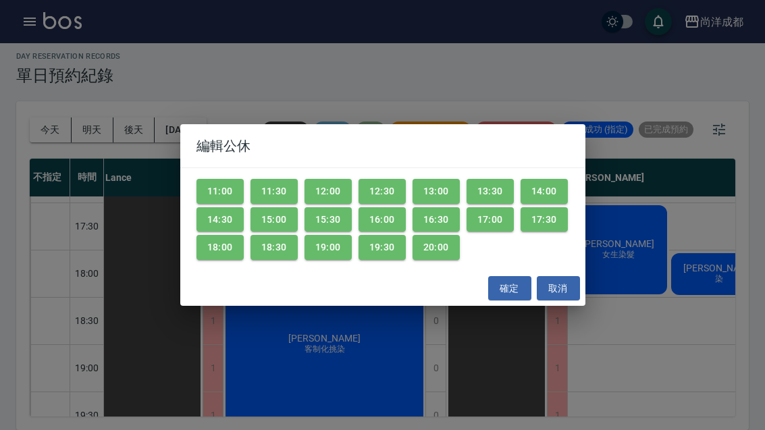
click at [559, 290] on button "取消" at bounding box center [558, 288] width 43 height 25
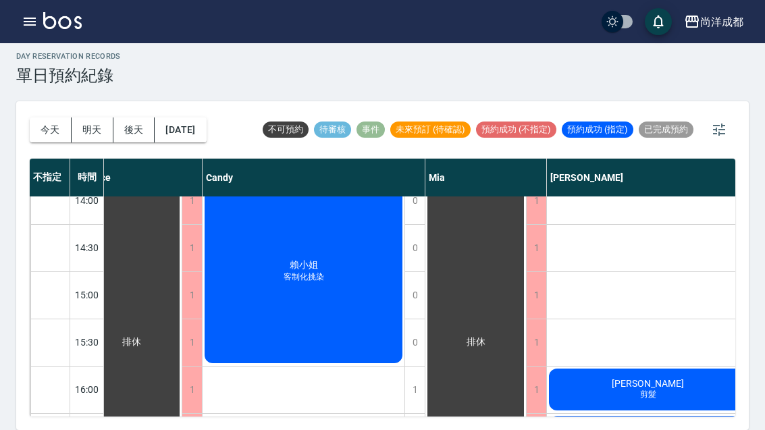
scroll to position [398, 30]
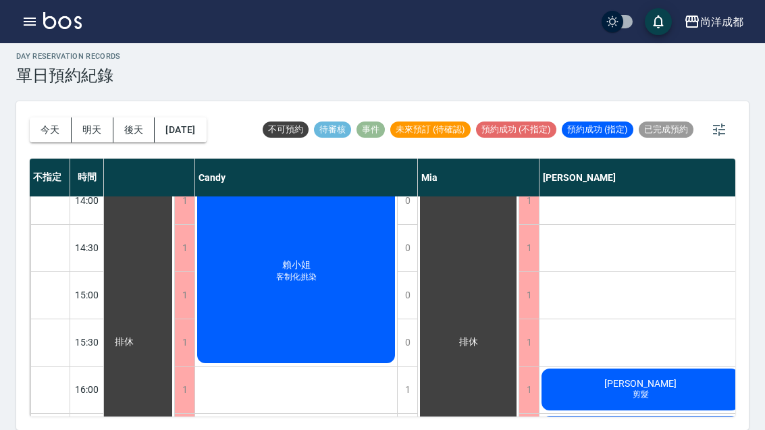
click at [174, 224] on div "賴小姐 客制化挑染" at bounding box center [124, 342] width 101 height 897
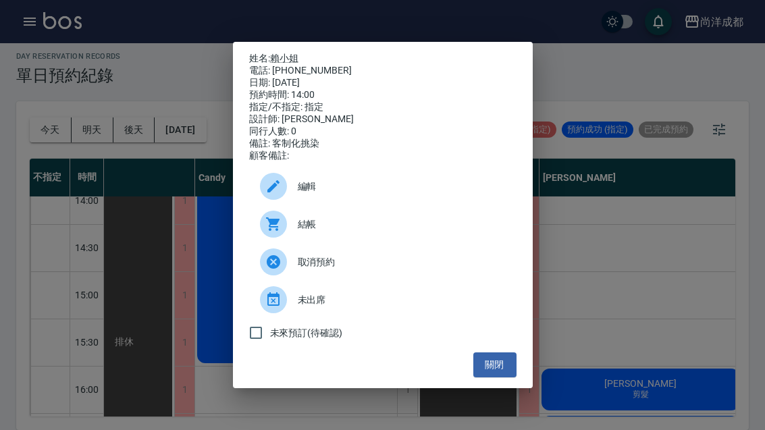
click at [689, 401] on div "姓名: 賴小姐 電話: 0970512910 日期: 2025/08/19 預約時間: 14:00 指定/不指定: 指定 設計師: Candy 同行人數: 0…" at bounding box center [382, 215] width 765 height 430
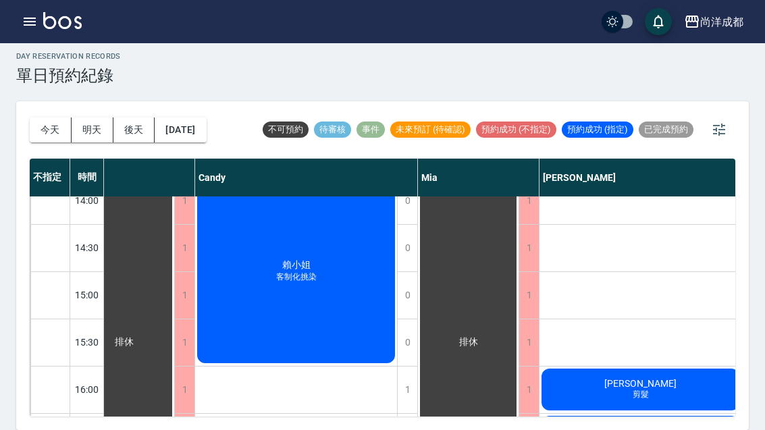
click at [46, 117] on button "今天" at bounding box center [51, 129] width 42 height 25
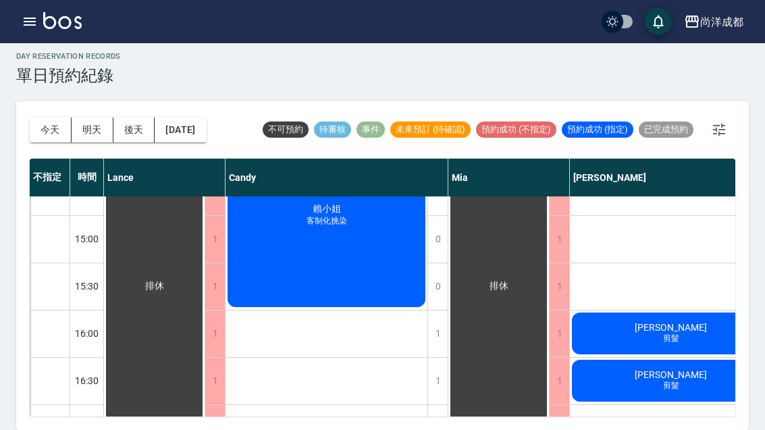
scroll to position [444, 11]
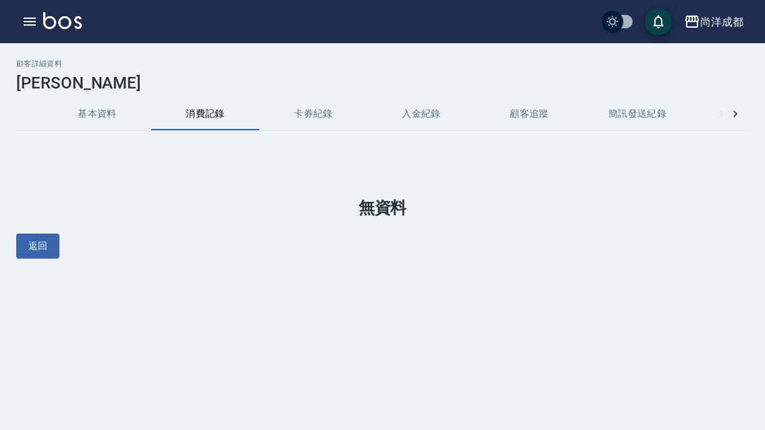
click at [80, 112] on button "基本資料" at bounding box center [97, 114] width 108 height 32
click at [111, 111] on button "基本資料" at bounding box center [97, 114] width 108 height 32
